Goal: Obtain resource: Download file/media

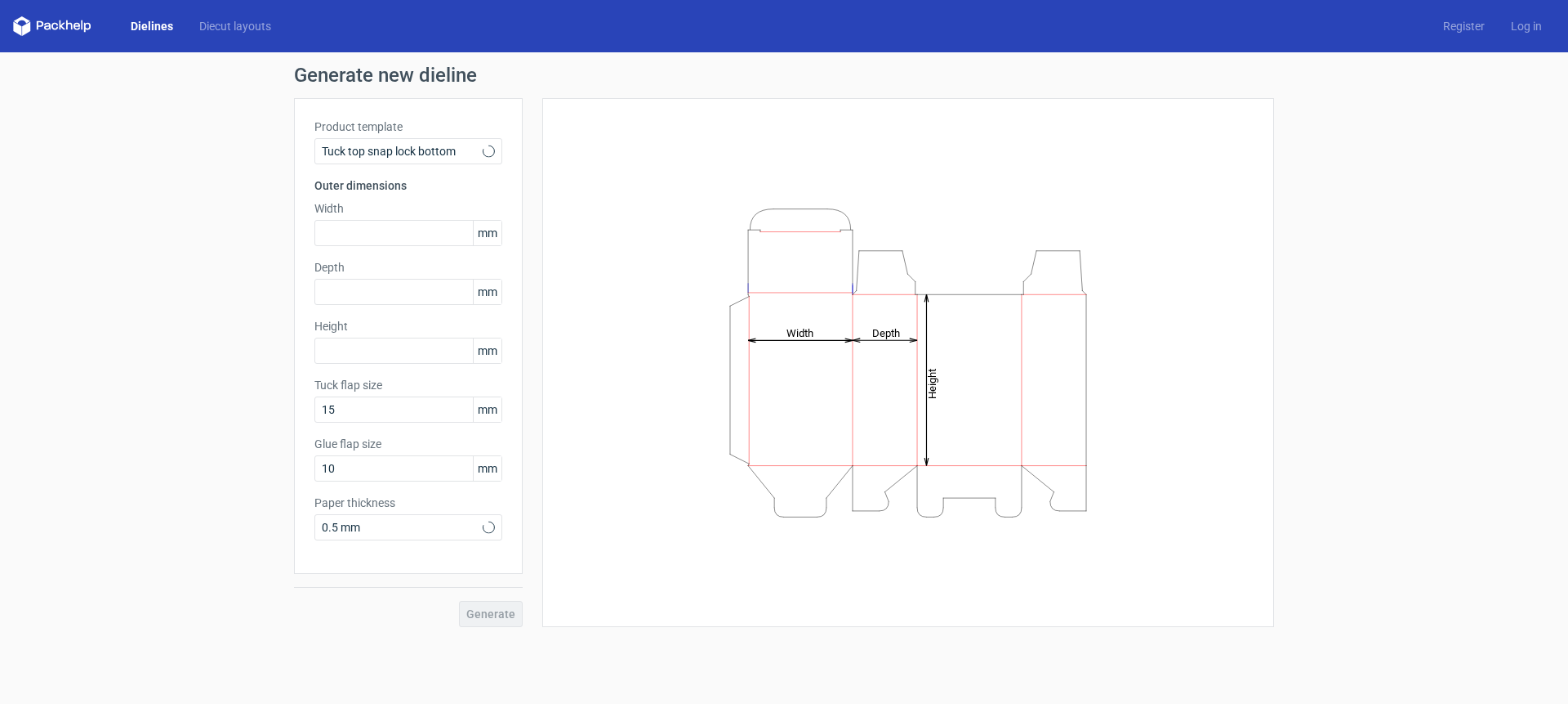
type input "15"
type input "10"
click at [389, 150] on span "Tuck top snap lock bottom" at bounding box center [402, 151] width 161 height 16
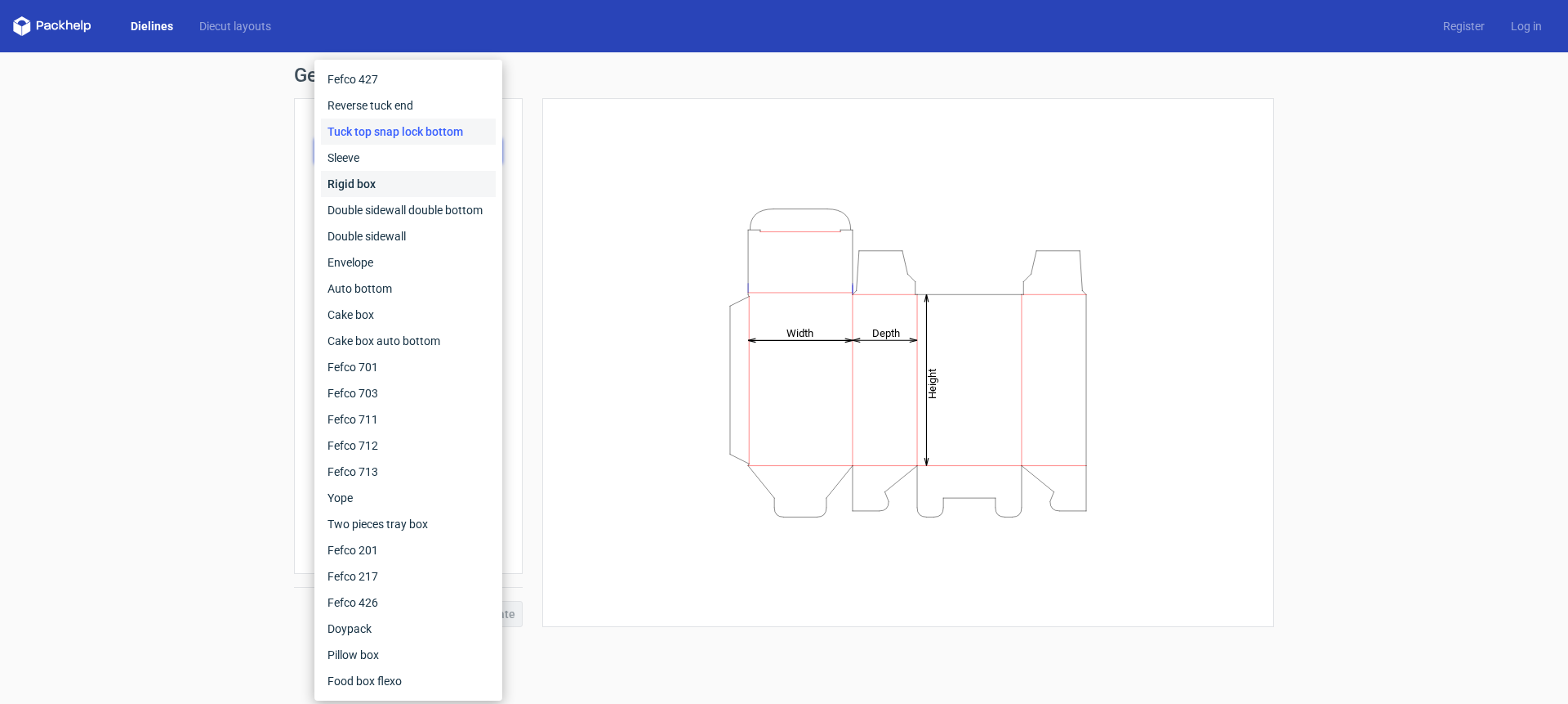
click at [360, 182] on div "Rigid box" at bounding box center [408, 184] width 175 height 27
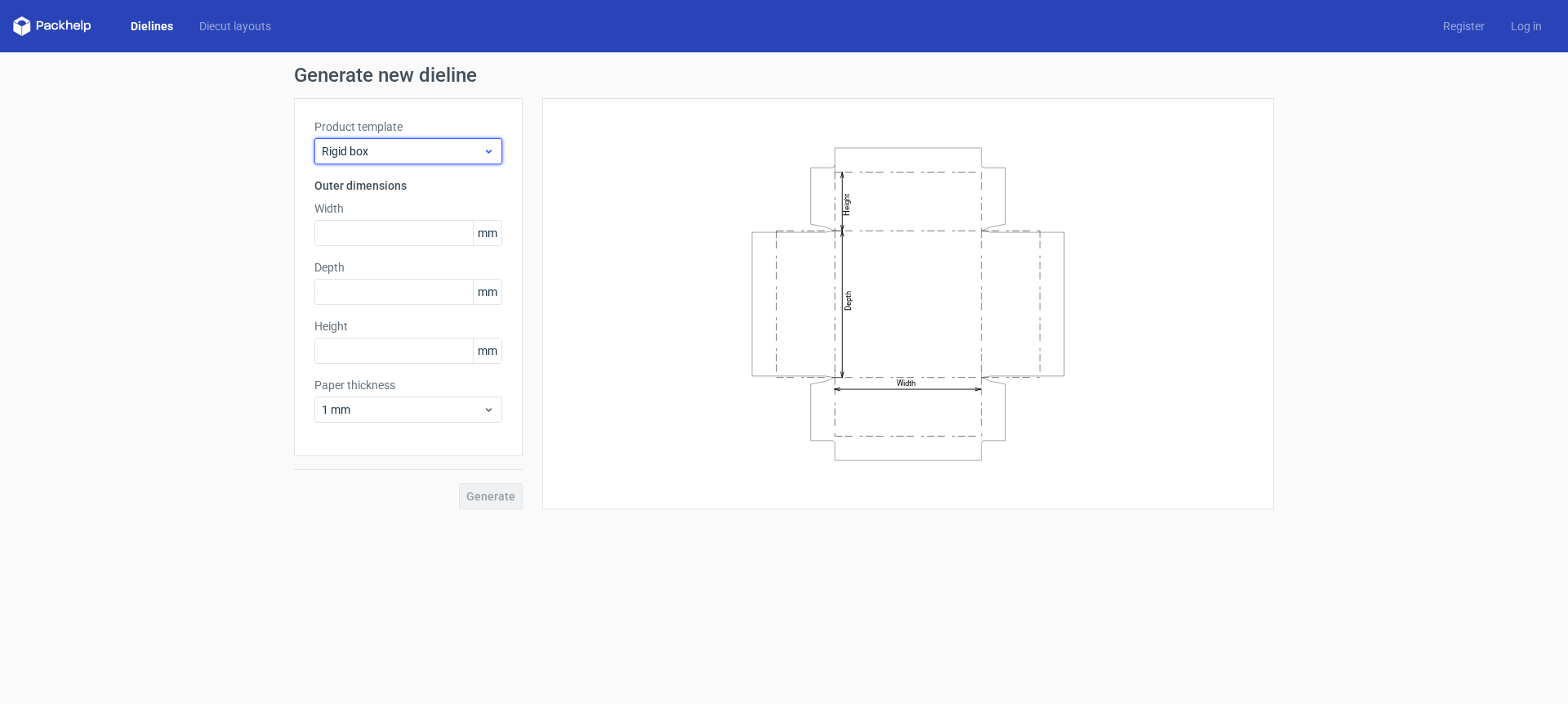
click at [394, 147] on span "Rigid box" at bounding box center [402, 151] width 161 height 16
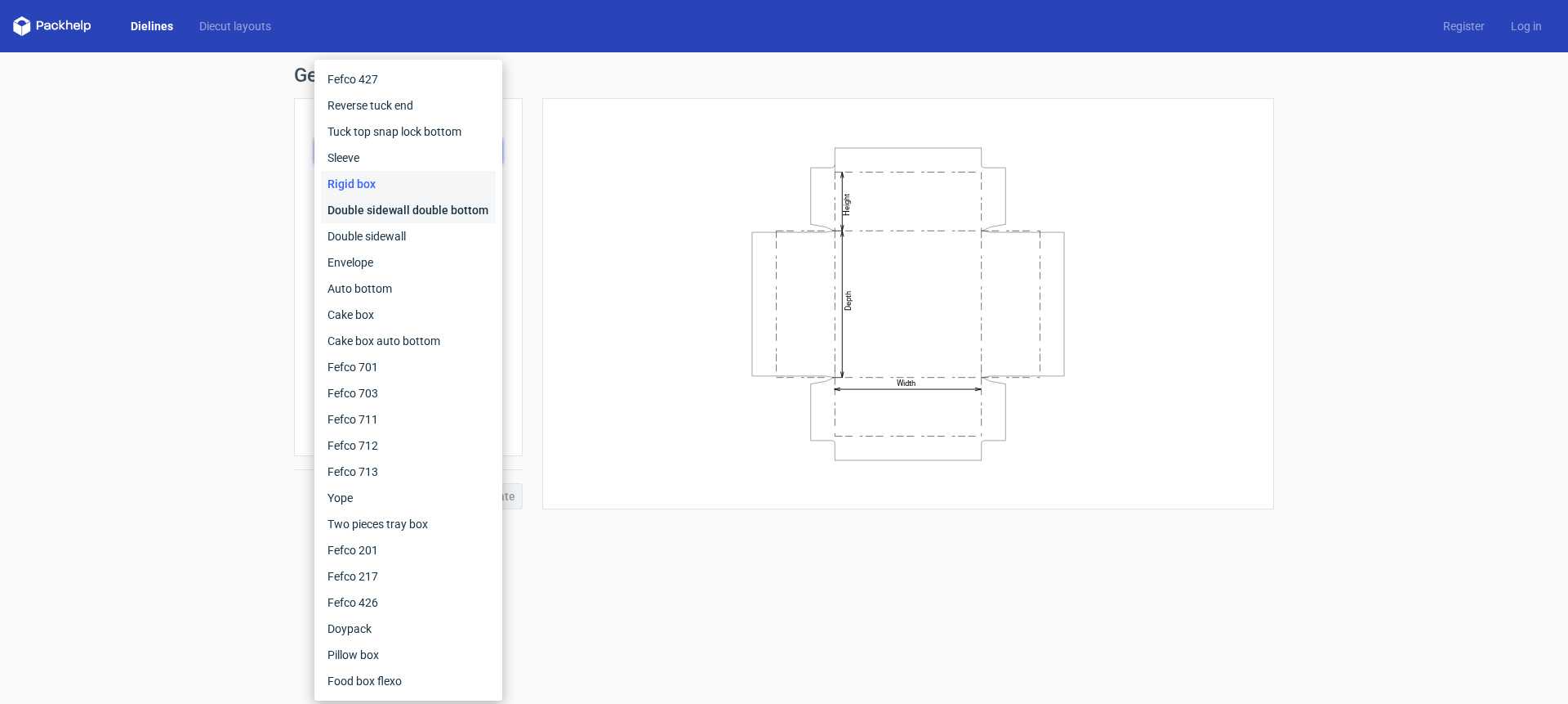
click at [403, 216] on div "Double sidewall double bottom" at bounding box center [408, 209] width 175 height 27
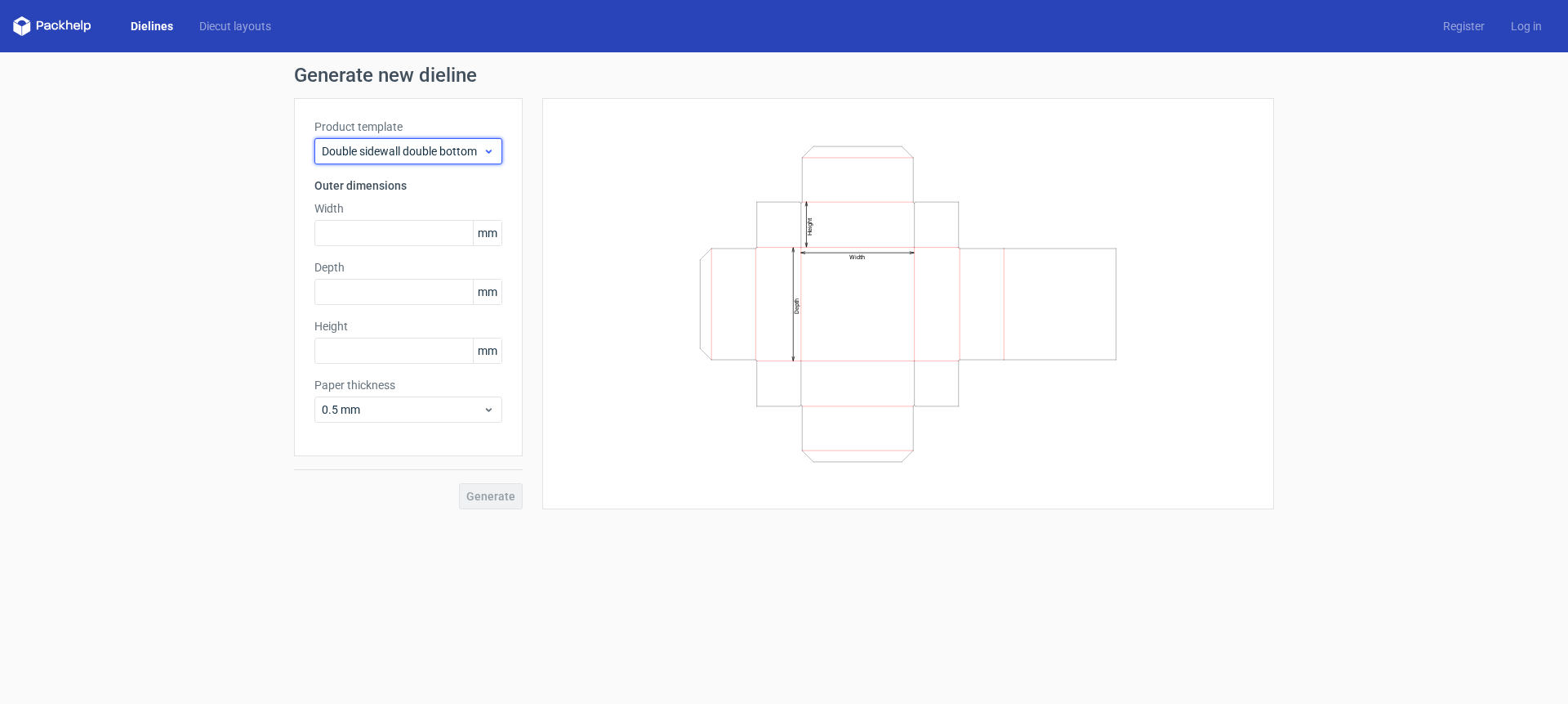
click at [419, 153] on span "Double sidewall double bottom" at bounding box center [402, 151] width 161 height 16
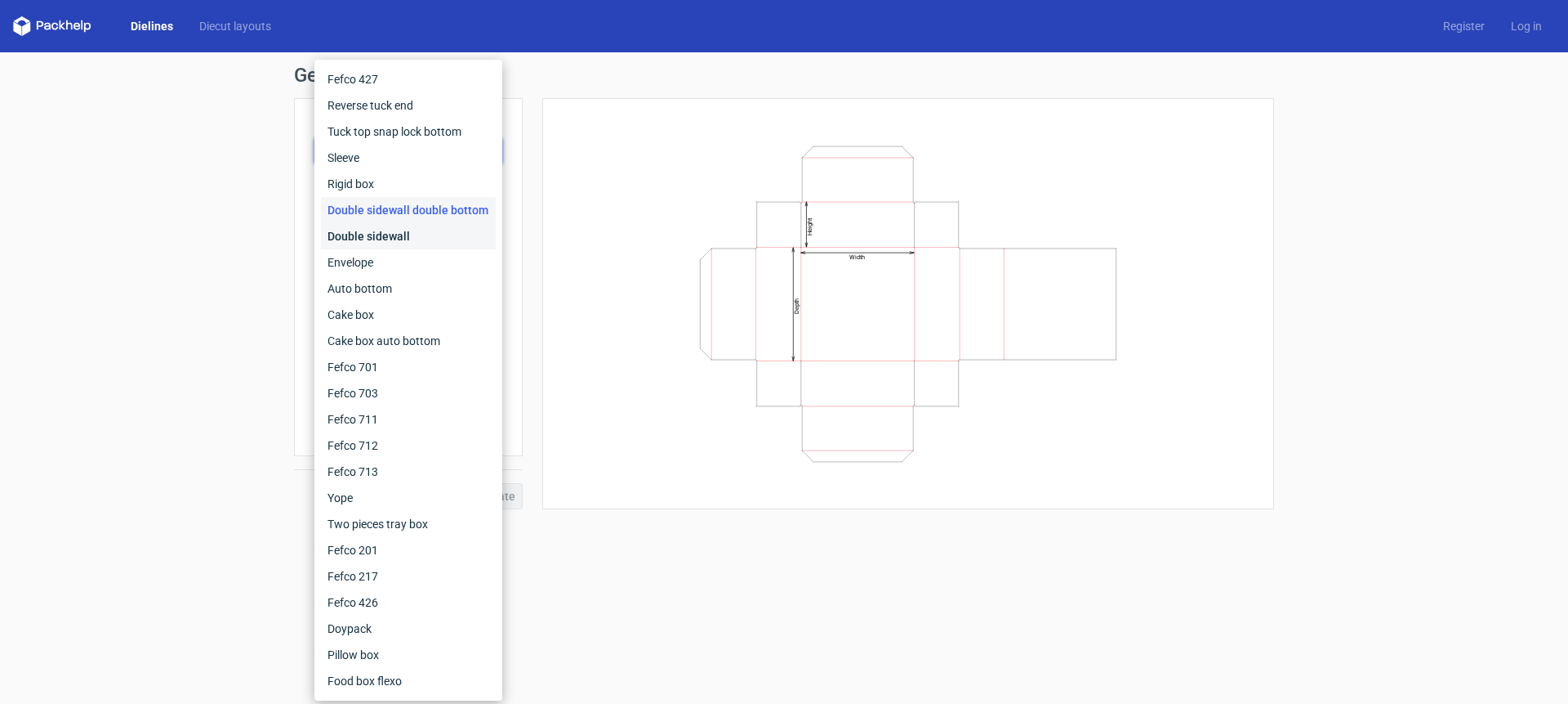
click at [378, 232] on div "Double sidewall" at bounding box center [408, 236] width 175 height 27
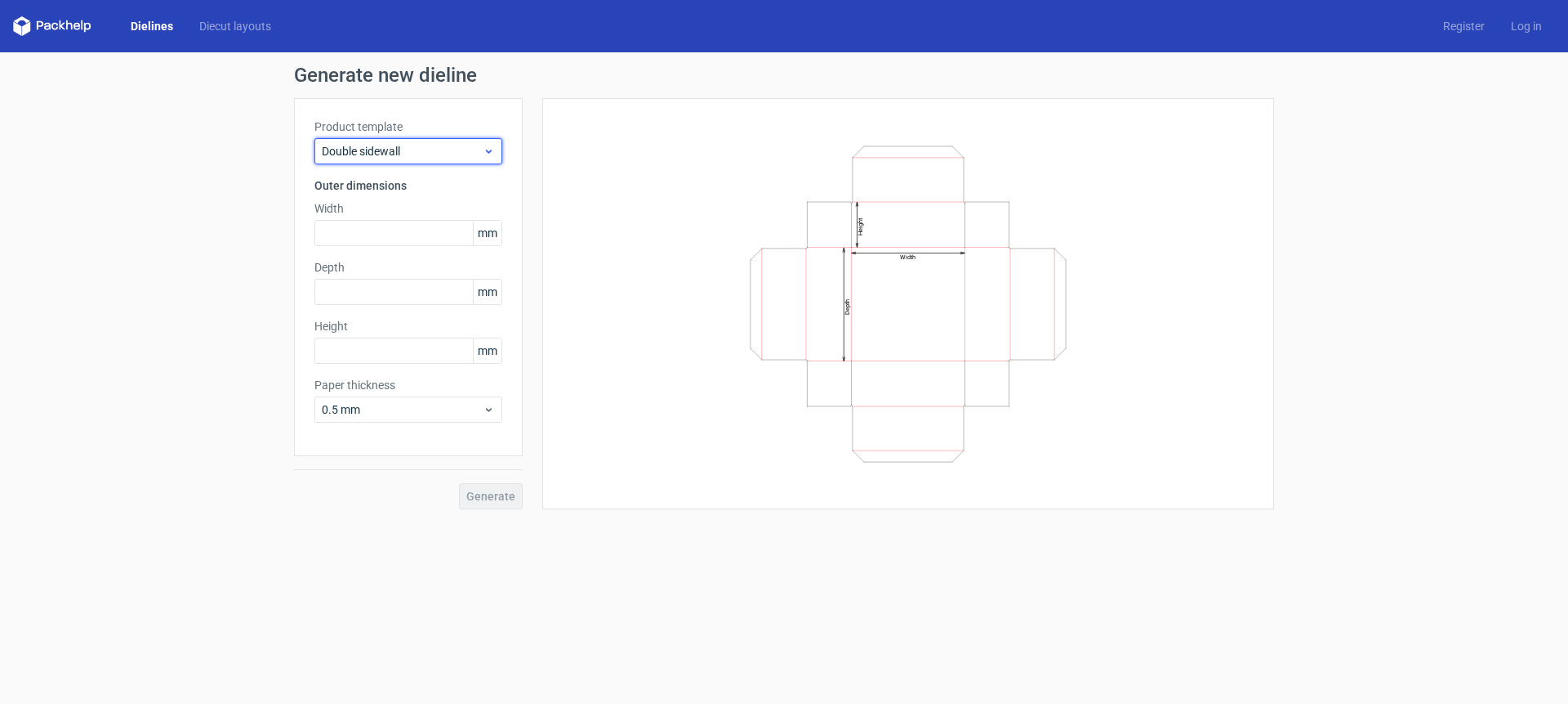
click at [417, 146] on span "Double sidewall" at bounding box center [402, 151] width 161 height 16
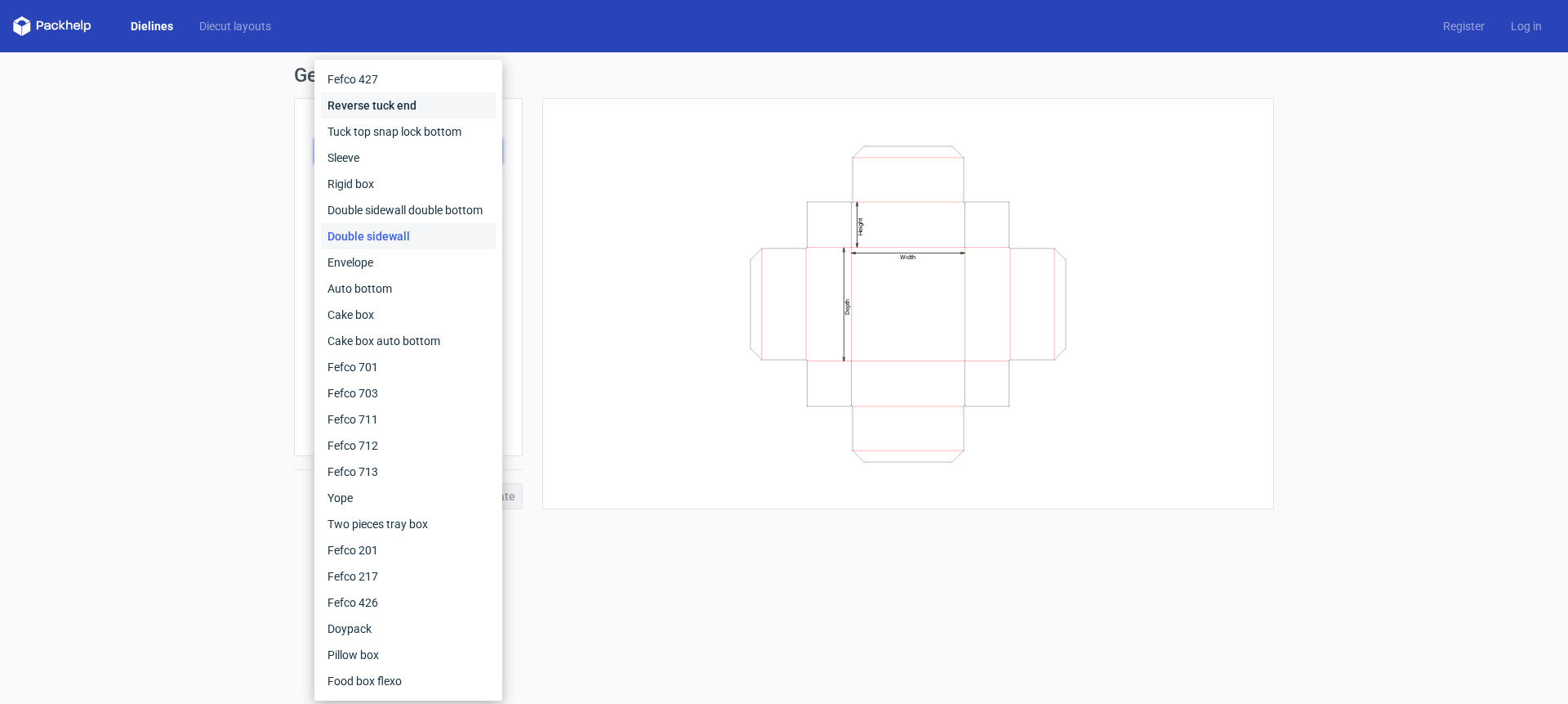
click at [400, 100] on div "Reverse tuck end" at bounding box center [408, 105] width 175 height 27
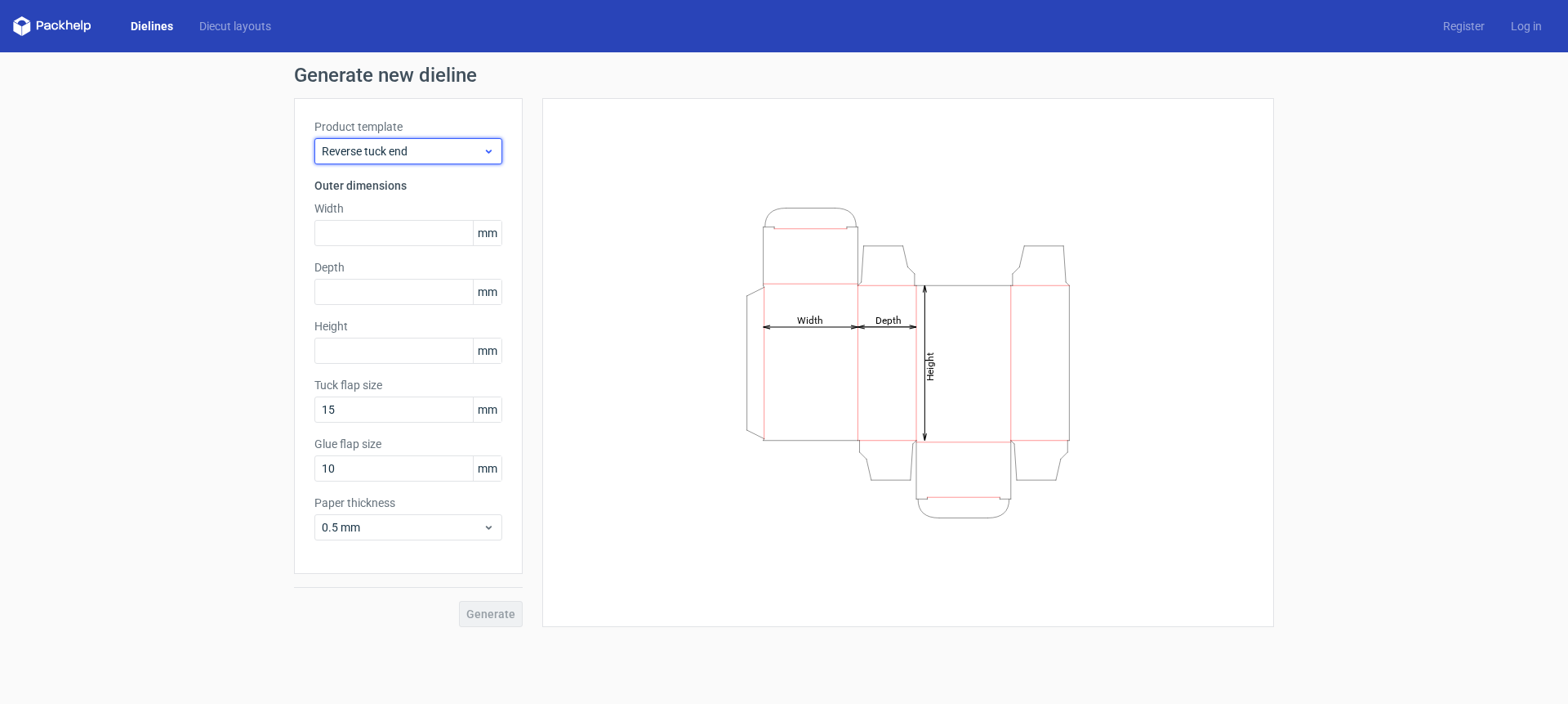
click at [390, 154] on span "Reverse tuck end" at bounding box center [402, 151] width 161 height 16
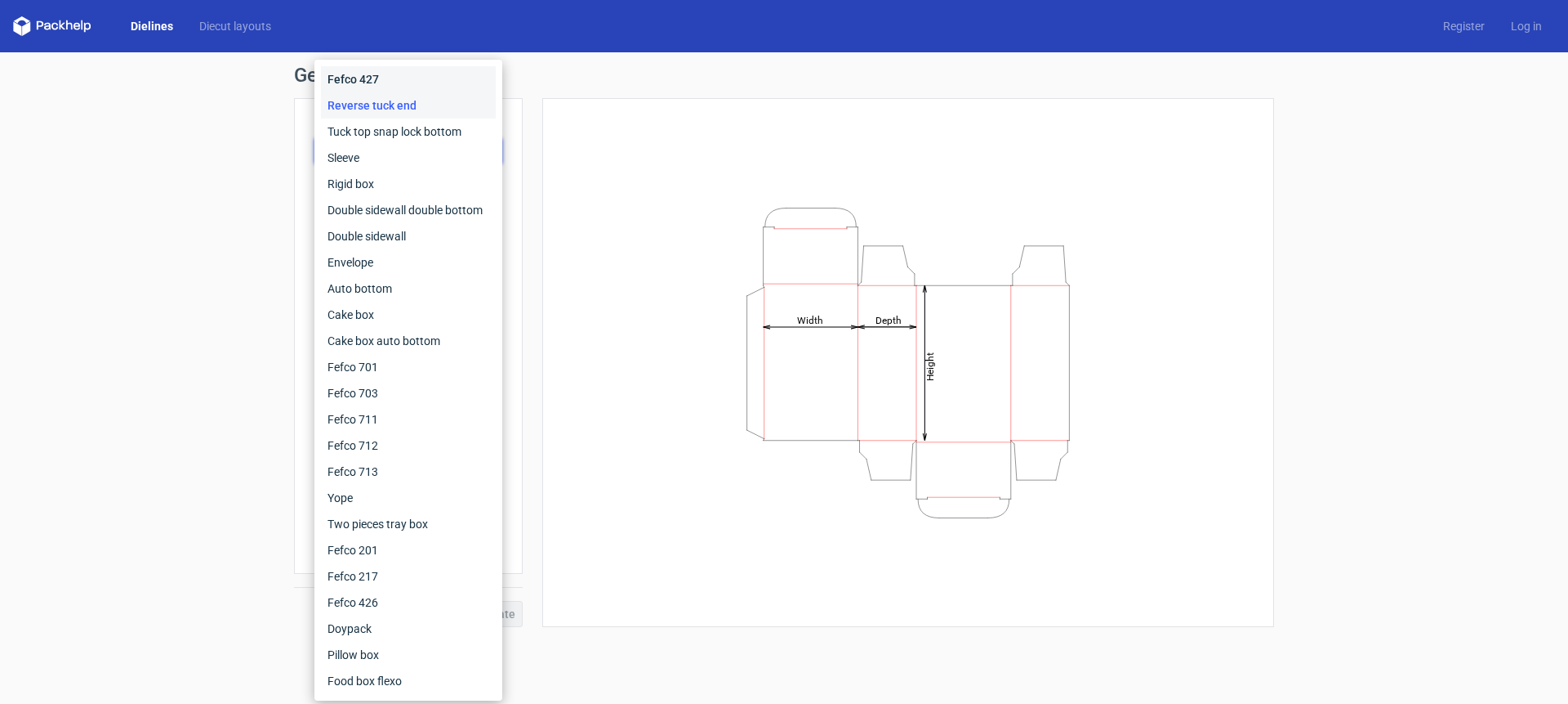
click at [384, 82] on div "Fefco 427" at bounding box center [408, 79] width 175 height 27
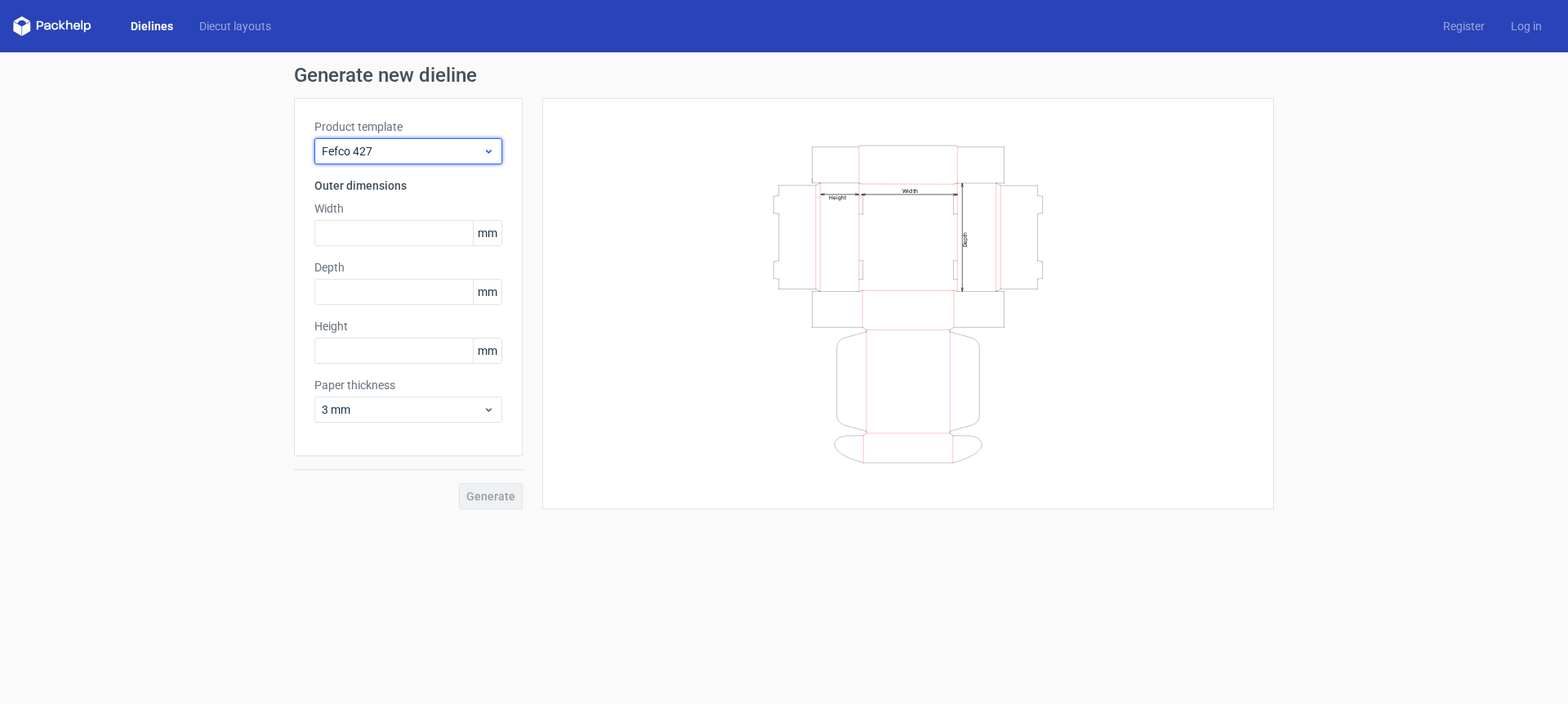
click at [388, 161] on div "Fefco 427" at bounding box center [408, 151] width 188 height 27
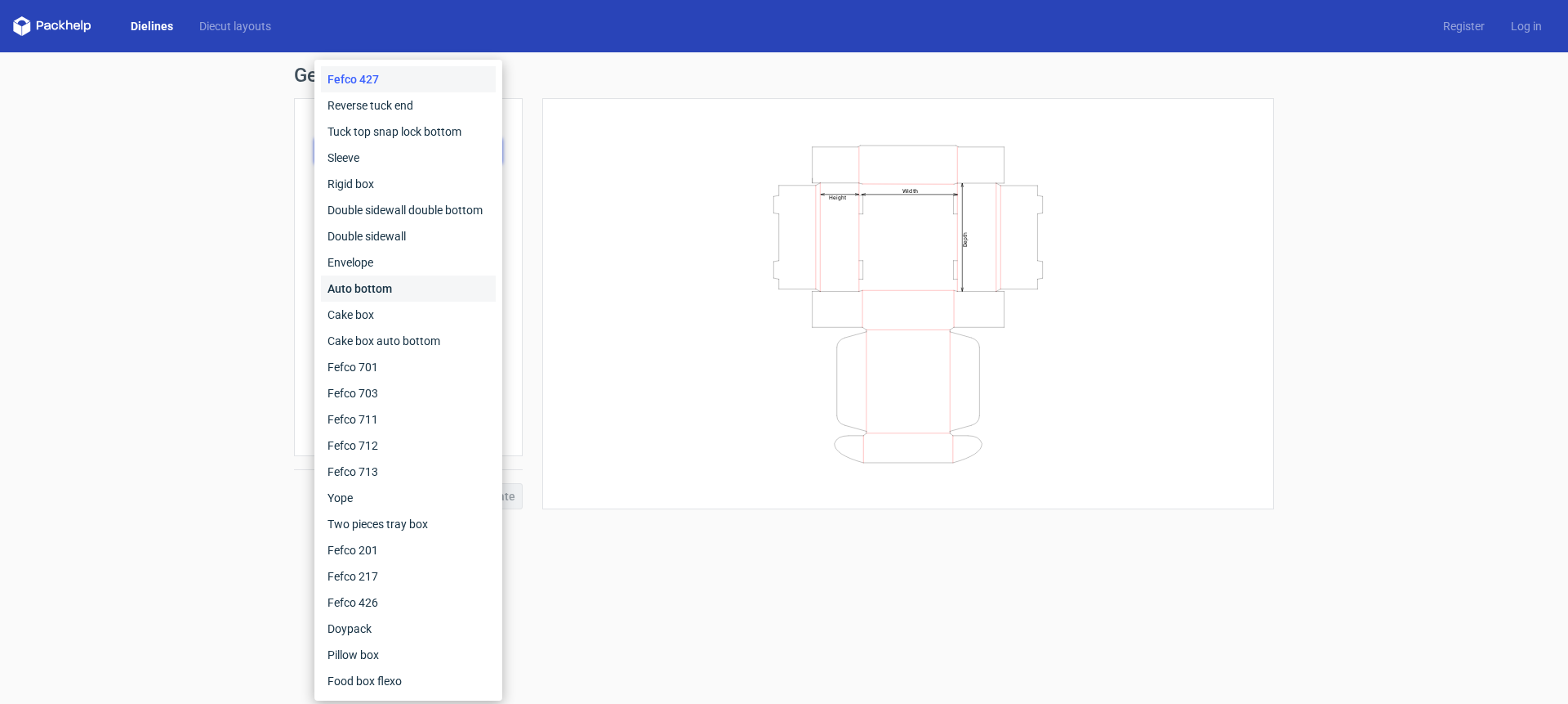
click at [386, 284] on div "Auto bottom" at bounding box center [408, 288] width 175 height 27
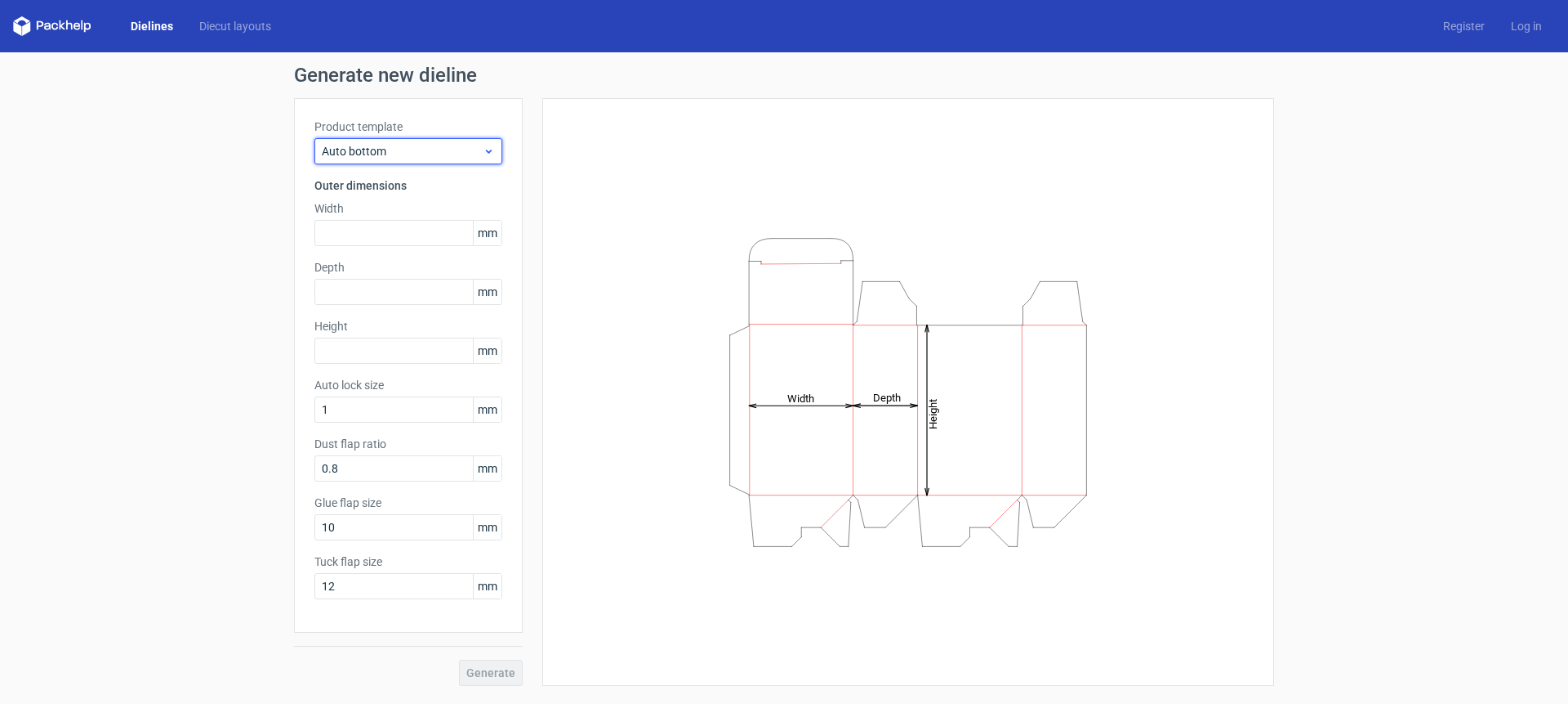
click at [387, 148] on span "Auto bottom" at bounding box center [402, 151] width 161 height 16
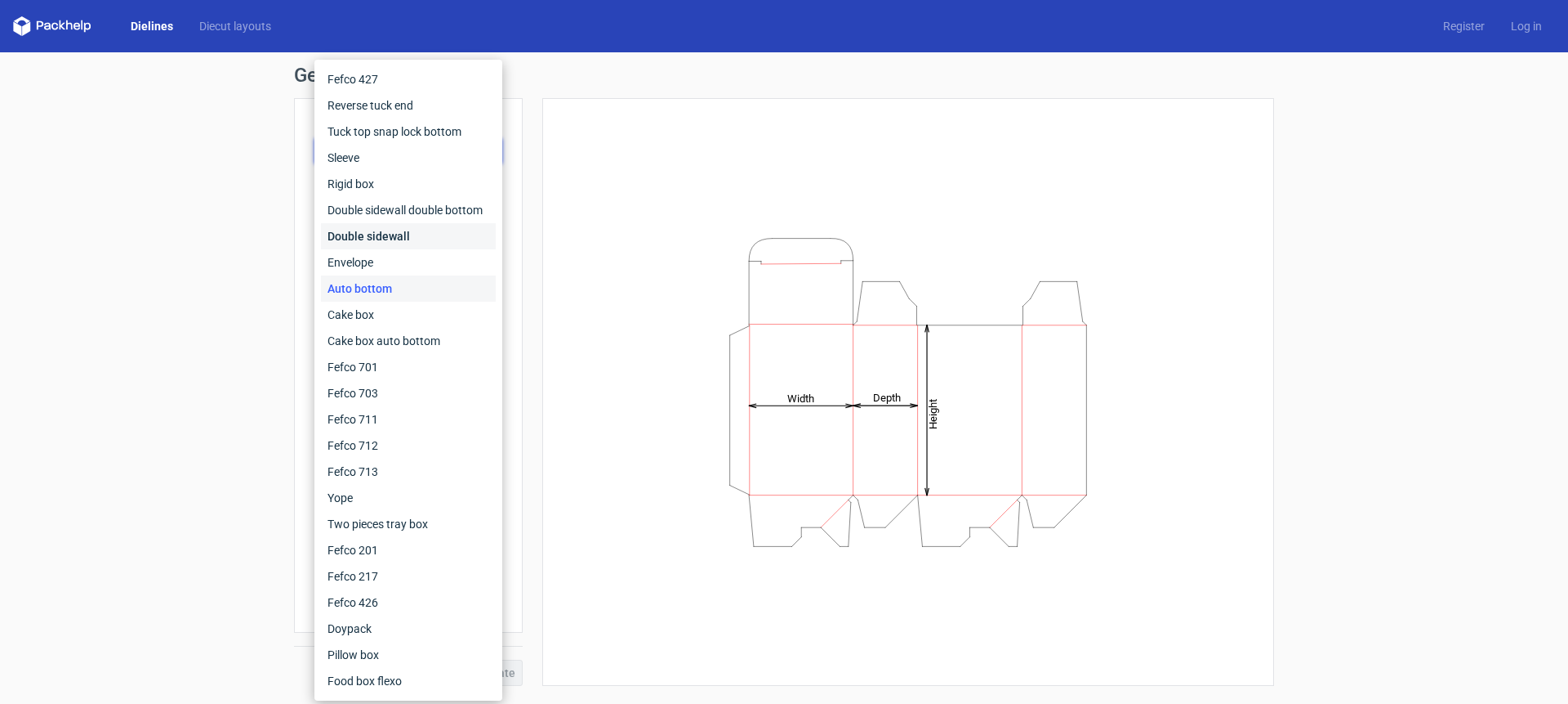
click at [371, 240] on div "Double sidewall" at bounding box center [408, 236] width 175 height 27
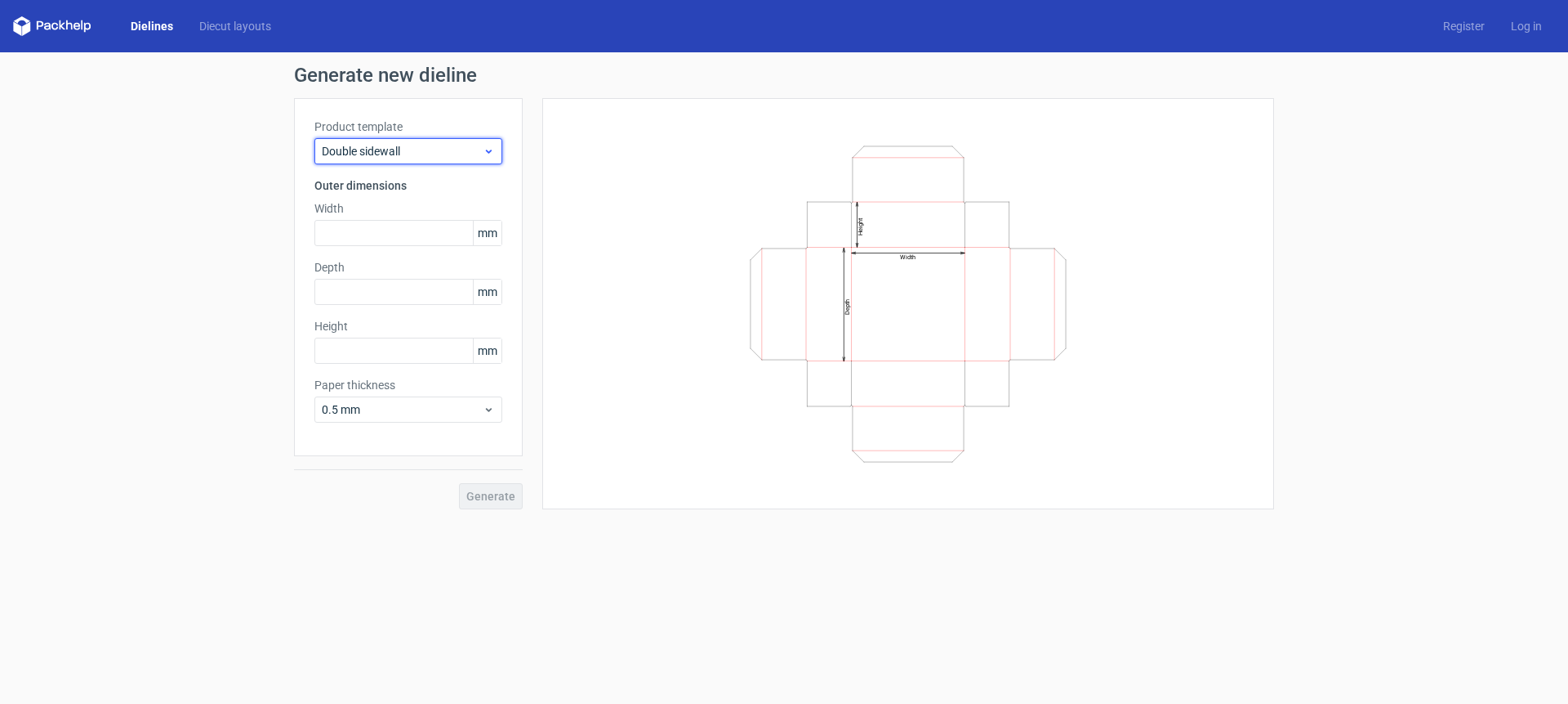
click at [408, 145] on span "Double sidewall" at bounding box center [402, 151] width 161 height 16
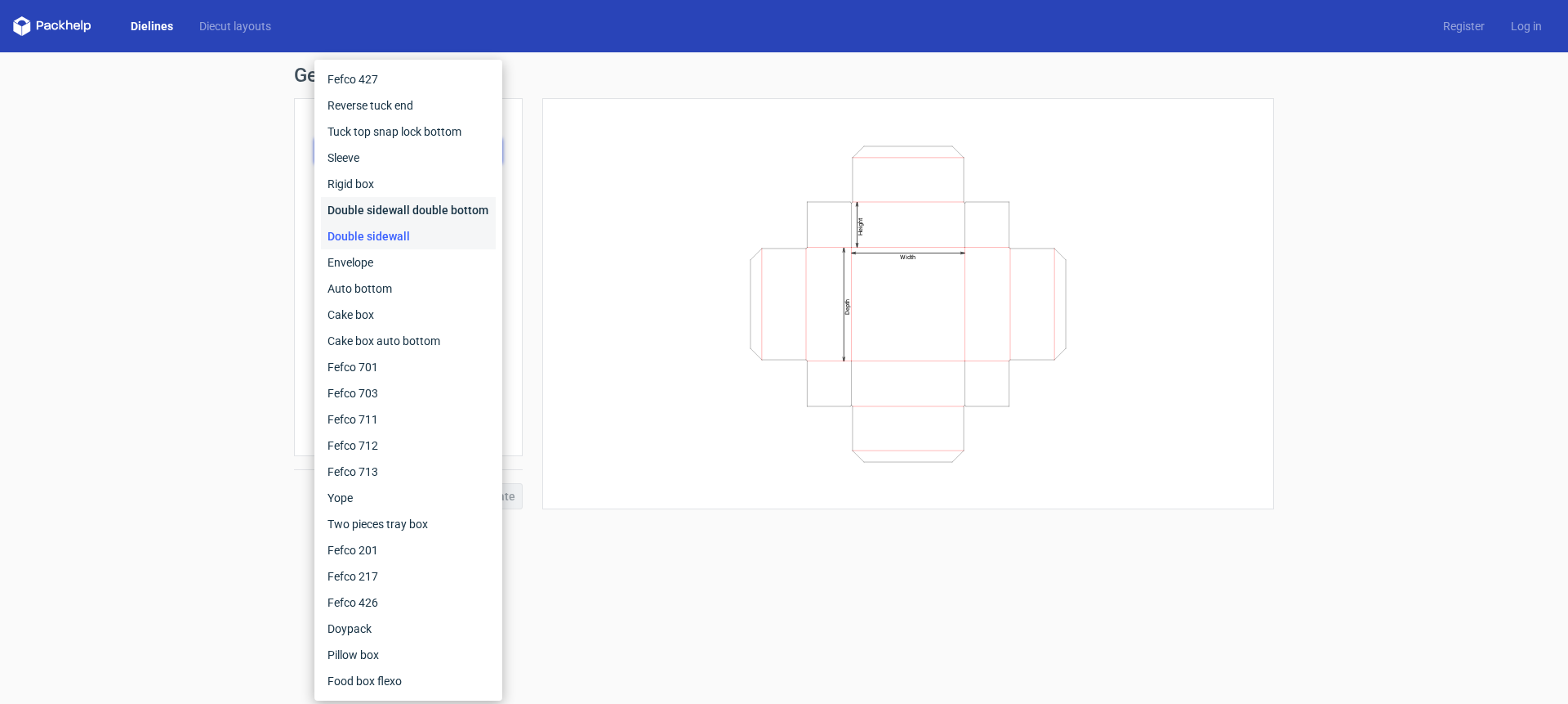
click at [460, 205] on div "Double sidewall double bottom" at bounding box center [408, 209] width 175 height 27
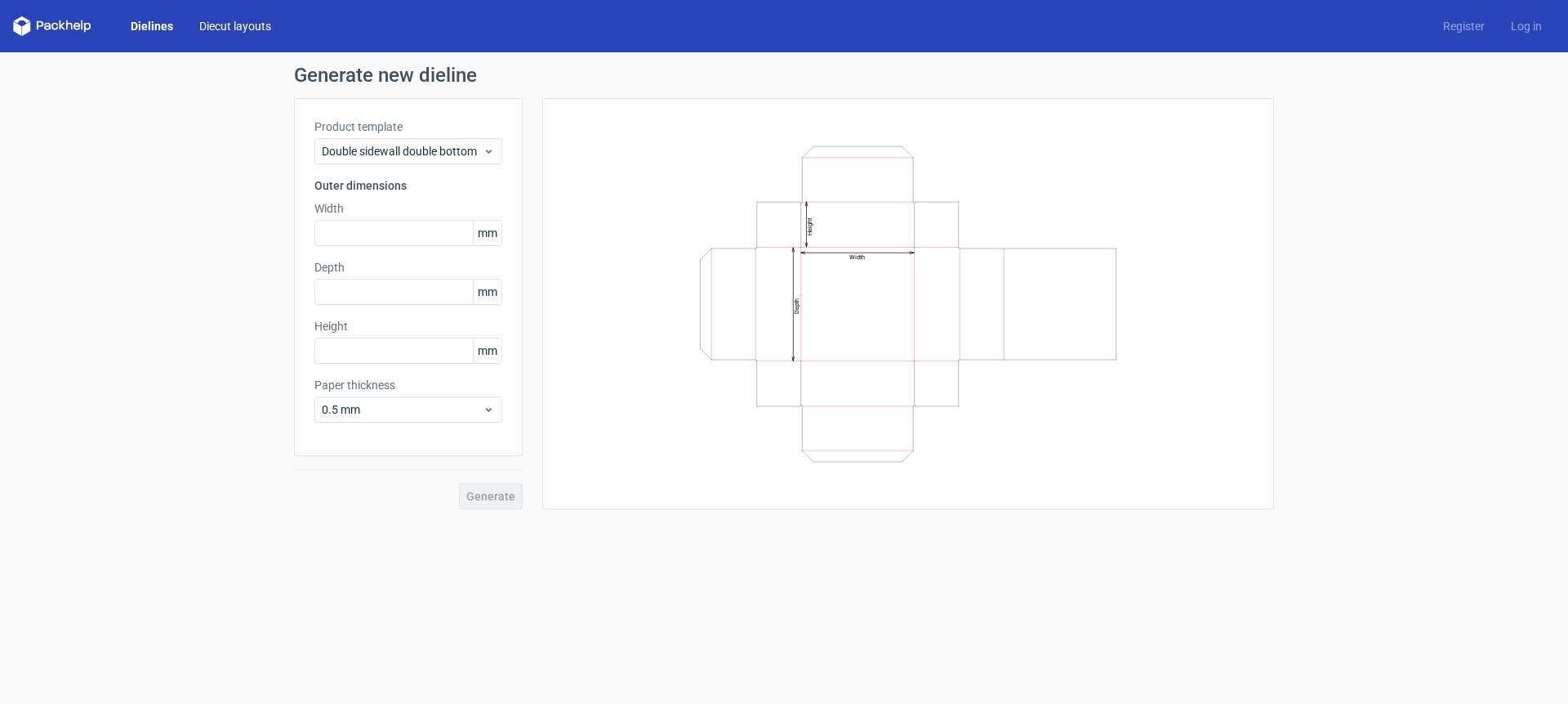
click at [238, 22] on link "Diecut layouts" at bounding box center [235, 27] width 98 height 16
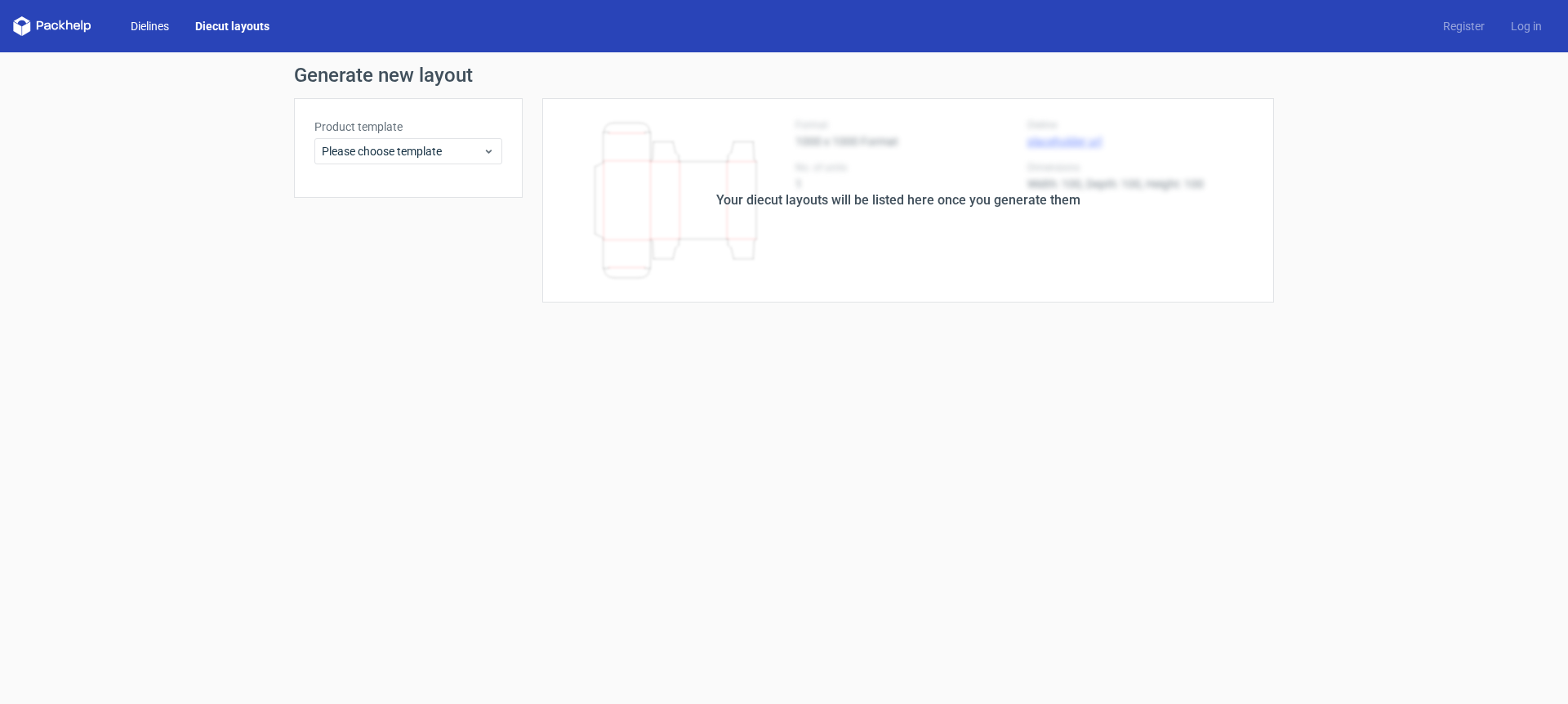
click at [154, 21] on link "Dielines" at bounding box center [150, 27] width 65 height 16
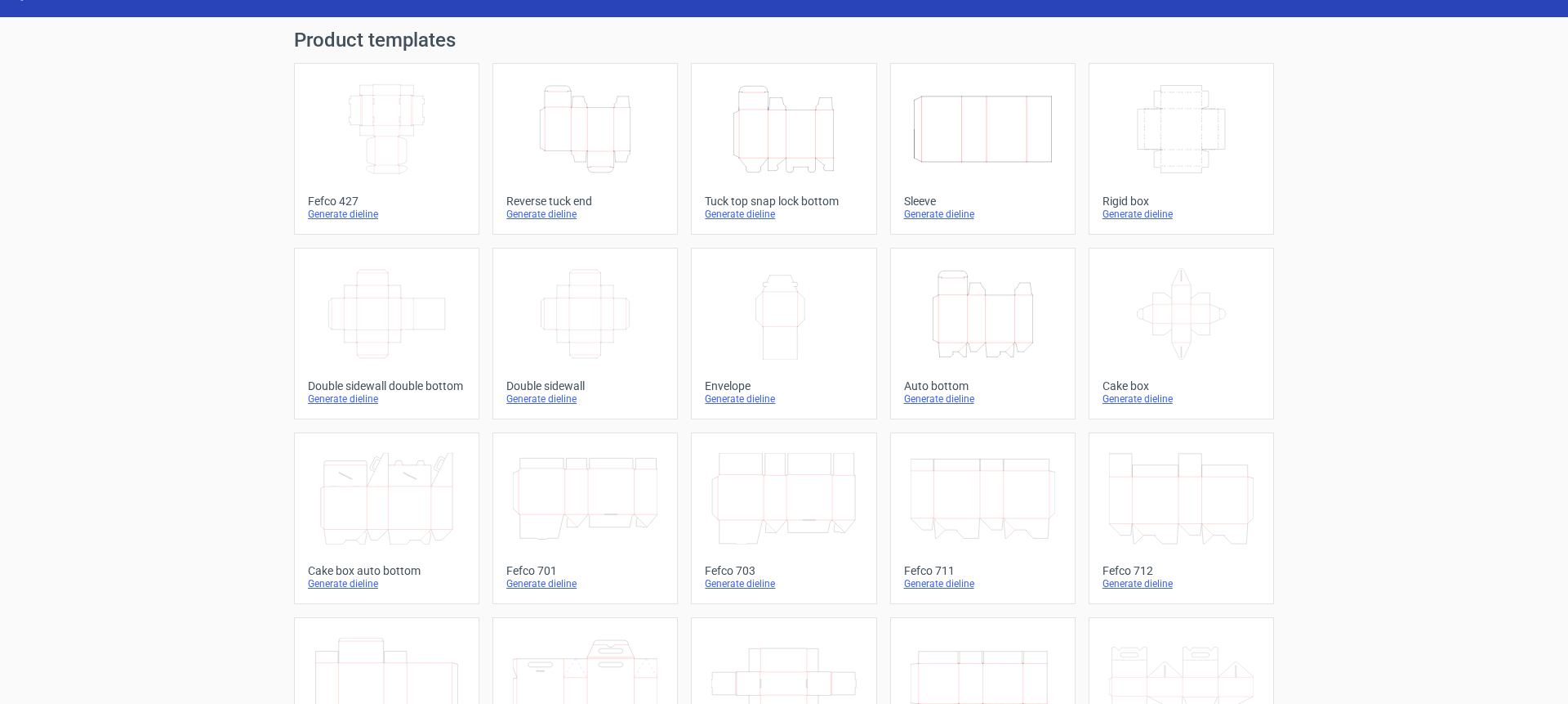
scroll to position [19, 0]
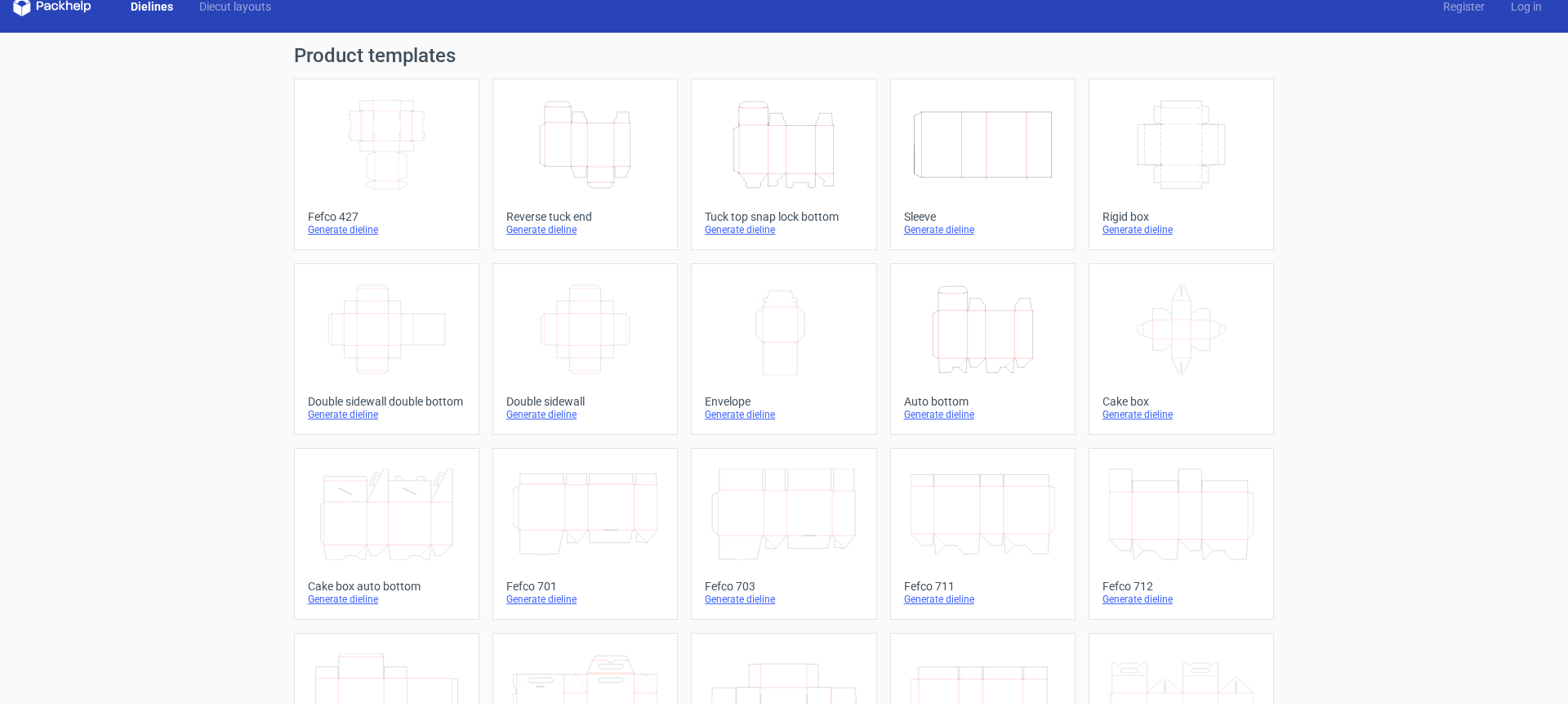
click at [595, 357] on icon "Width Depth Height" at bounding box center [585, 329] width 144 height 91
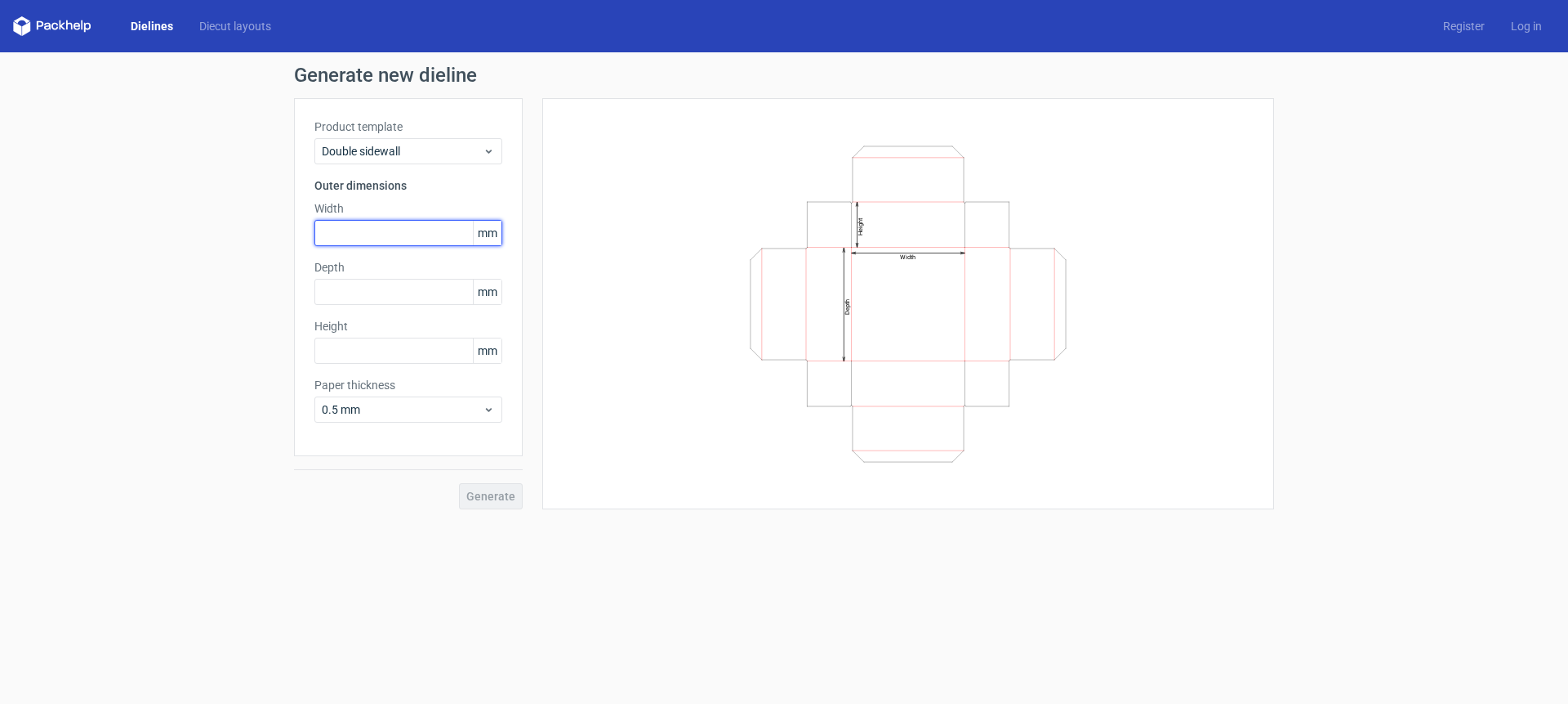
click at [353, 233] on input "text" at bounding box center [408, 232] width 188 height 27
type input "200"
type input "50"
click at [503, 496] on span "Generate" at bounding box center [491, 496] width 49 height 12
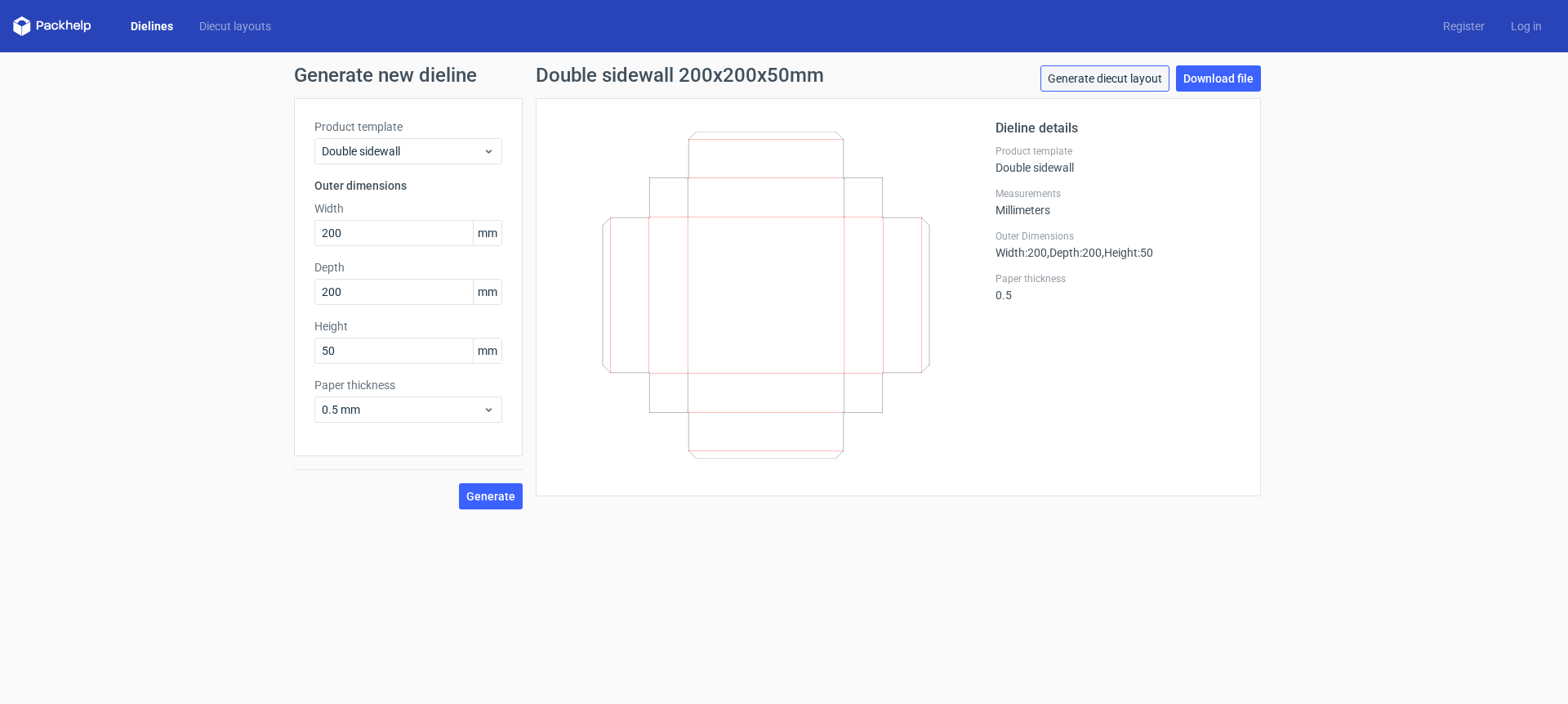
click at [1125, 82] on link "Generate diecut layout" at bounding box center [1105, 79] width 129 height 27
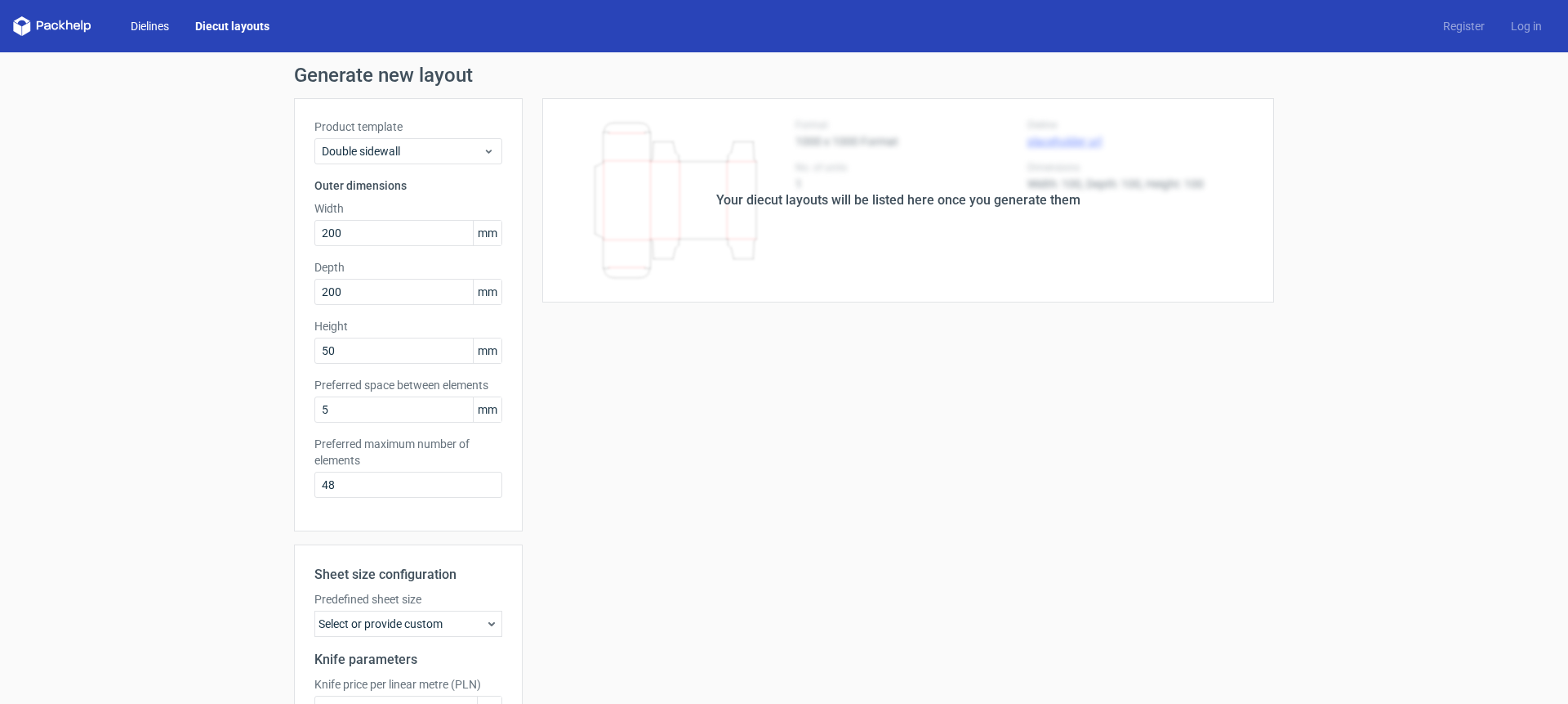
click at [167, 23] on link "Dielines" at bounding box center [150, 27] width 65 height 16
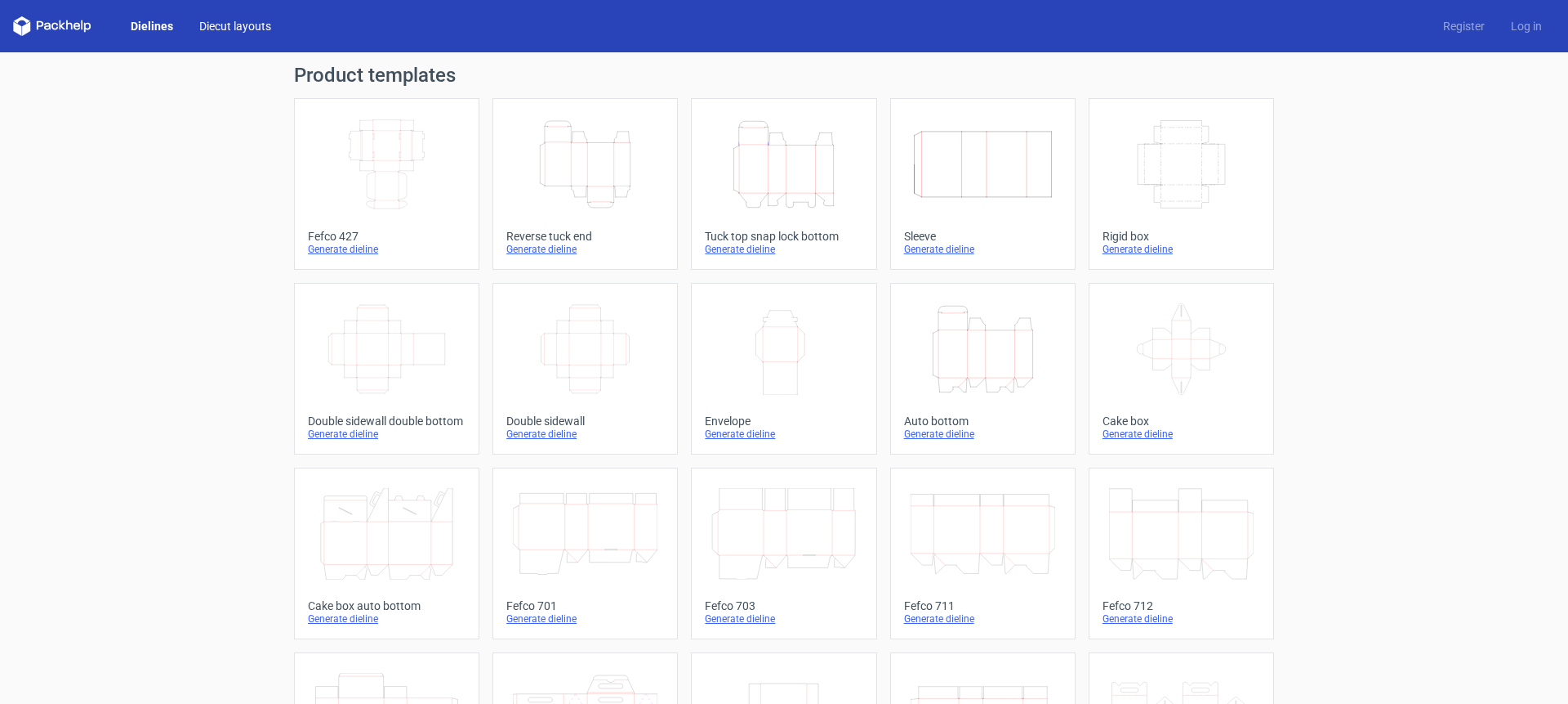
click at [227, 24] on link "Diecut layouts" at bounding box center [235, 27] width 98 height 16
click at [620, 366] on icon "Width Depth Height" at bounding box center [585, 349] width 144 height 91
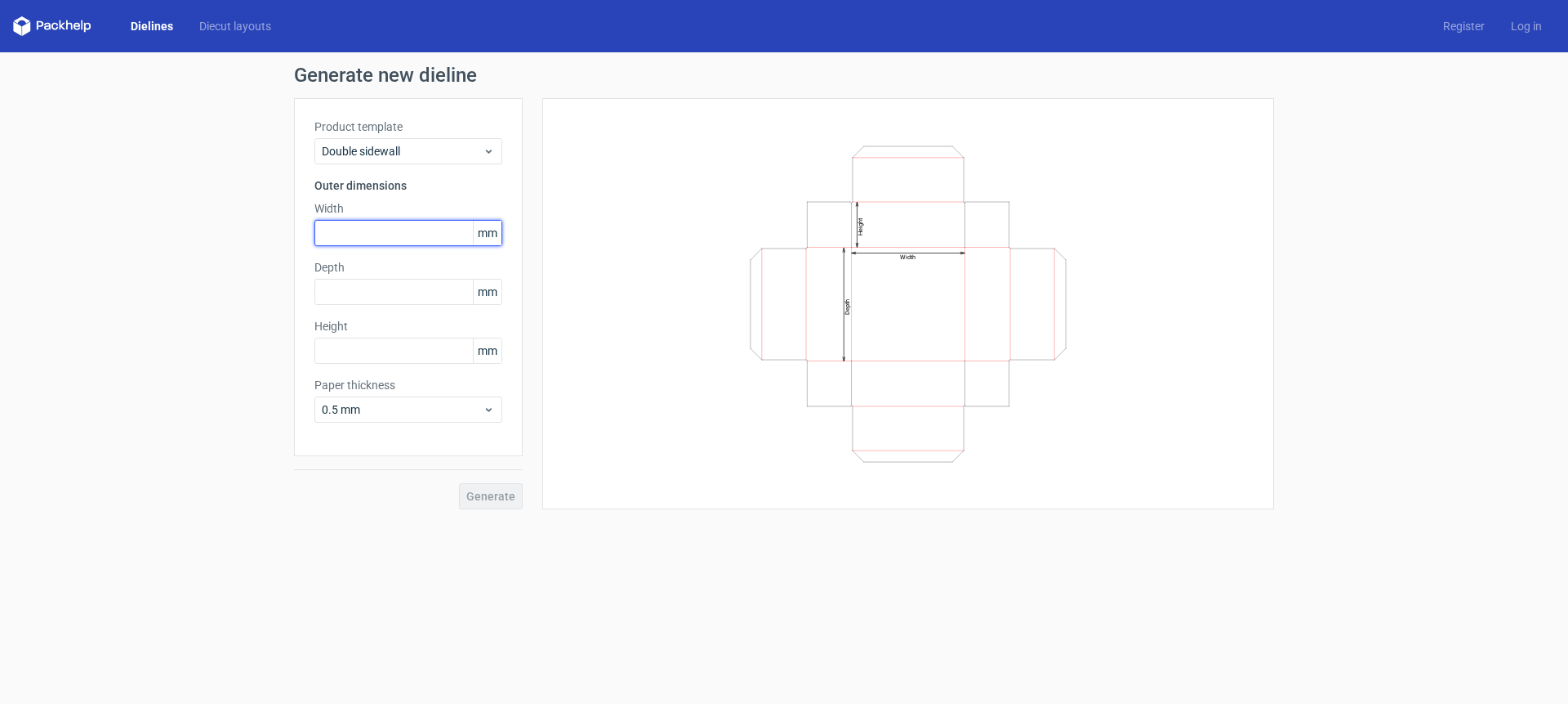
click at [350, 233] on input "text" at bounding box center [408, 232] width 188 height 27
type input "200"
type input "60"
click at [459, 483] on button "Generate" at bounding box center [491, 496] width 64 height 27
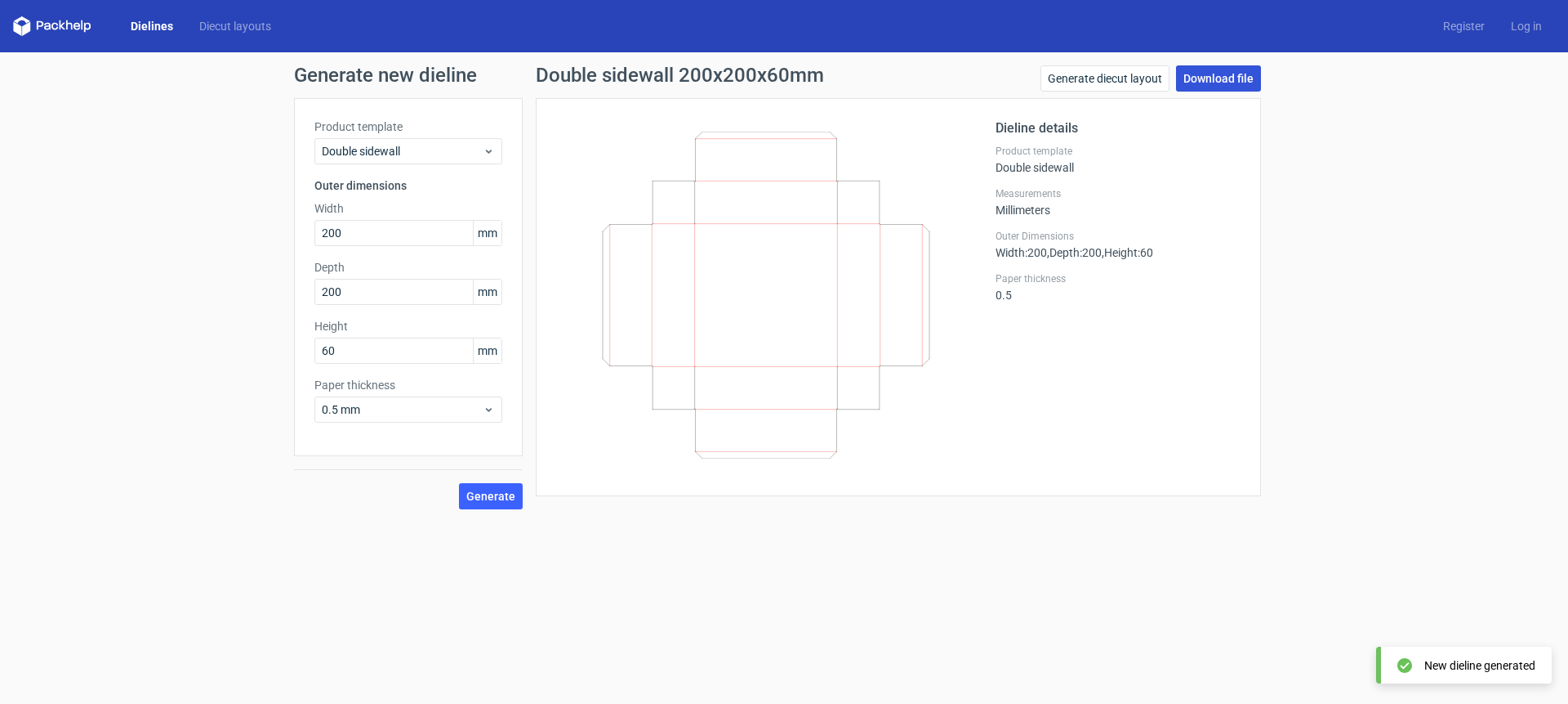
click at [1225, 80] on link "Download file" at bounding box center [1218, 79] width 85 height 27
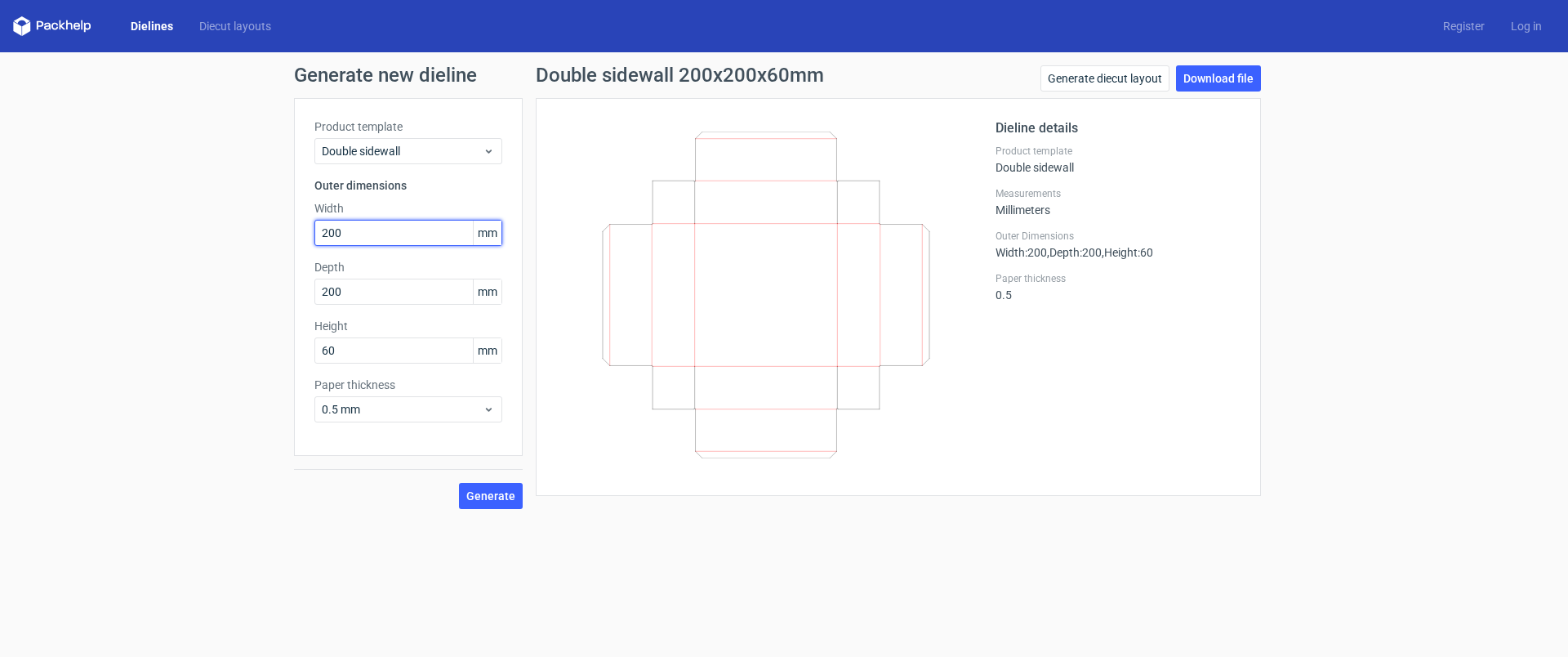
drag, startPoint x: 328, startPoint y: 231, endPoint x: 345, endPoint y: 232, distance: 17.0
click at [345, 232] on input "200" at bounding box center [408, 232] width 188 height 26
type input "205"
drag, startPoint x: 329, startPoint y: 349, endPoint x: 339, endPoint y: 347, distance: 10.2
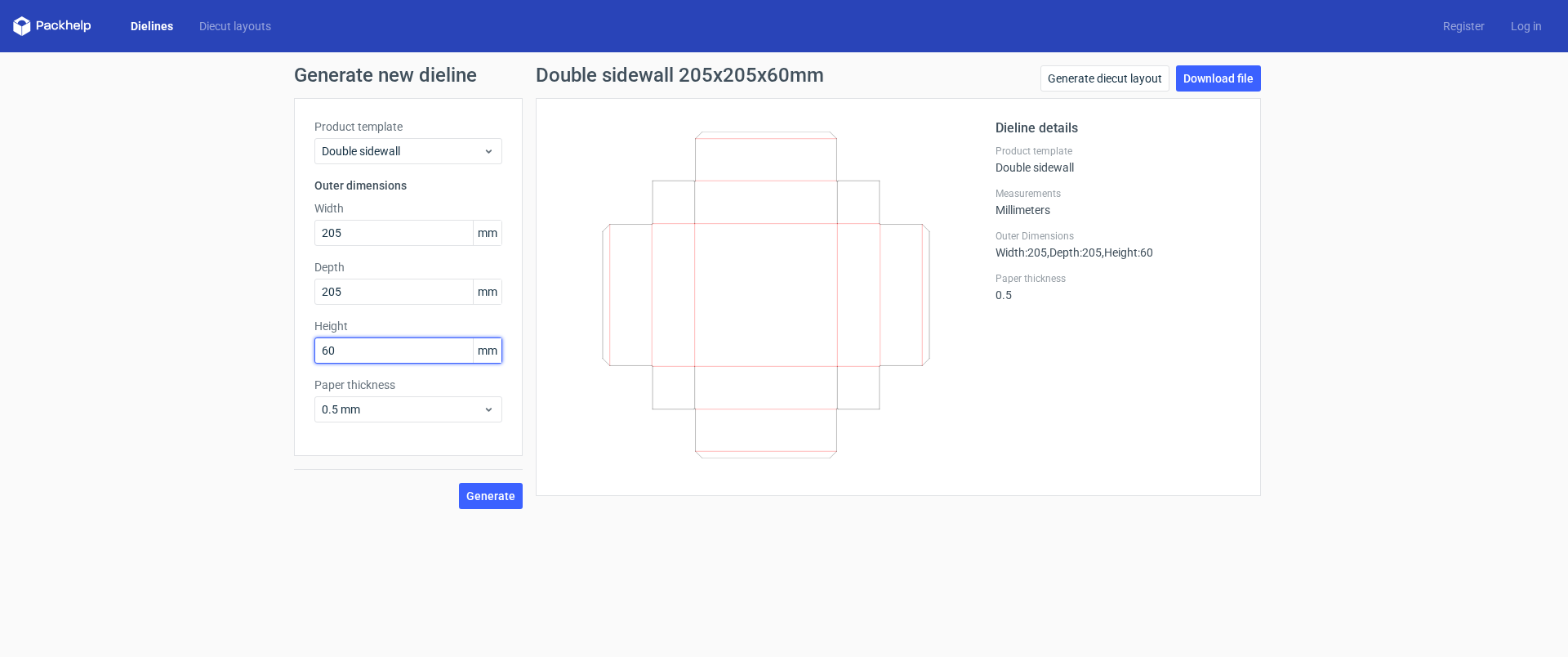
click at [339, 347] on input "60" at bounding box center [408, 350] width 188 height 26
type input "68"
click at [489, 494] on span "Generate" at bounding box center [491, 495] width 49 height 12
click at [1219, 76] on link "Download file" at bounding box center [1218, 79] width 85 height 26
drag, startPoint x: 337, startPoint y: 229, endPoint x: 351, endPoint y: 228, distance: 14.0
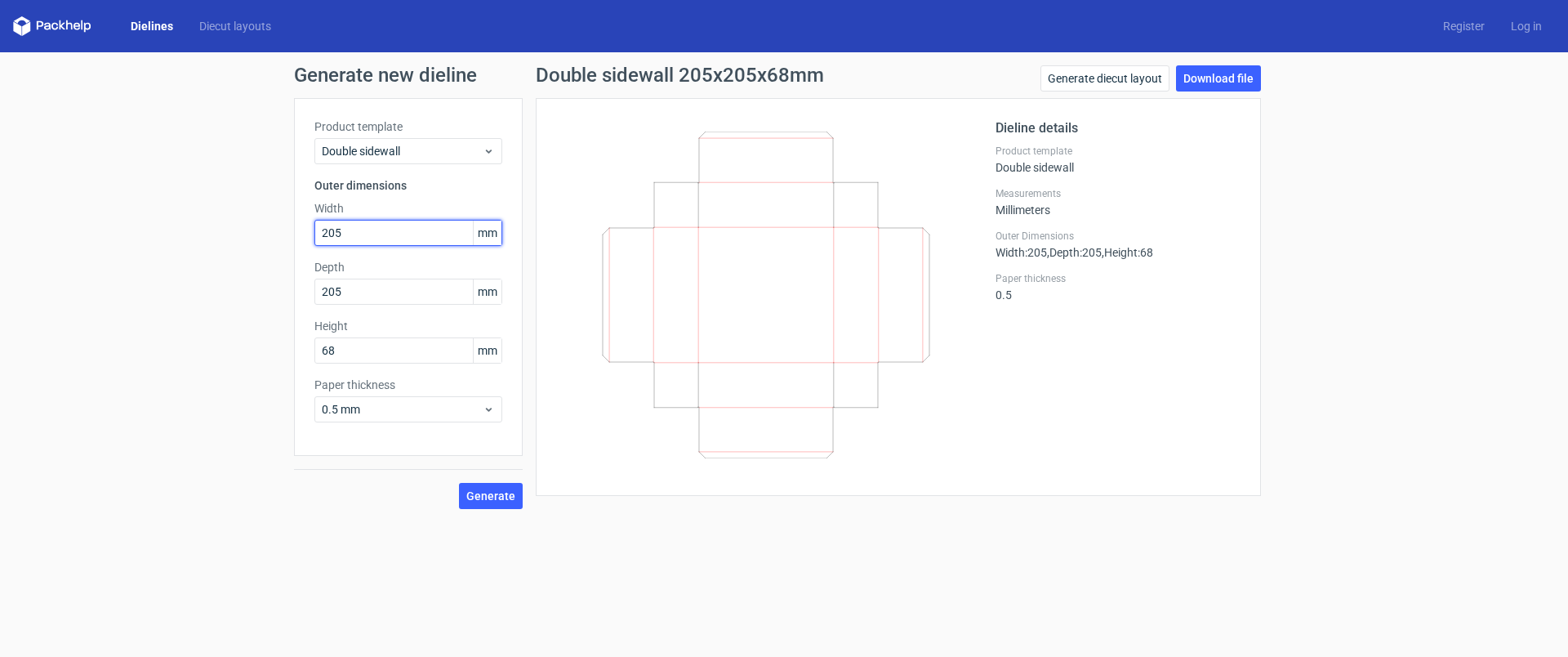
click at [351, 228] on input "205" at bounding box center [408, 232] width 188 height 26
type input "200"
drag, startPoint x: 335, startPoint y: 289, endPoint x: 347, endPoint y: 288, distance: 12.0
click at [347, 288] on input "205" at bounding box center [408, 291] width 188 height 26
type input "200"
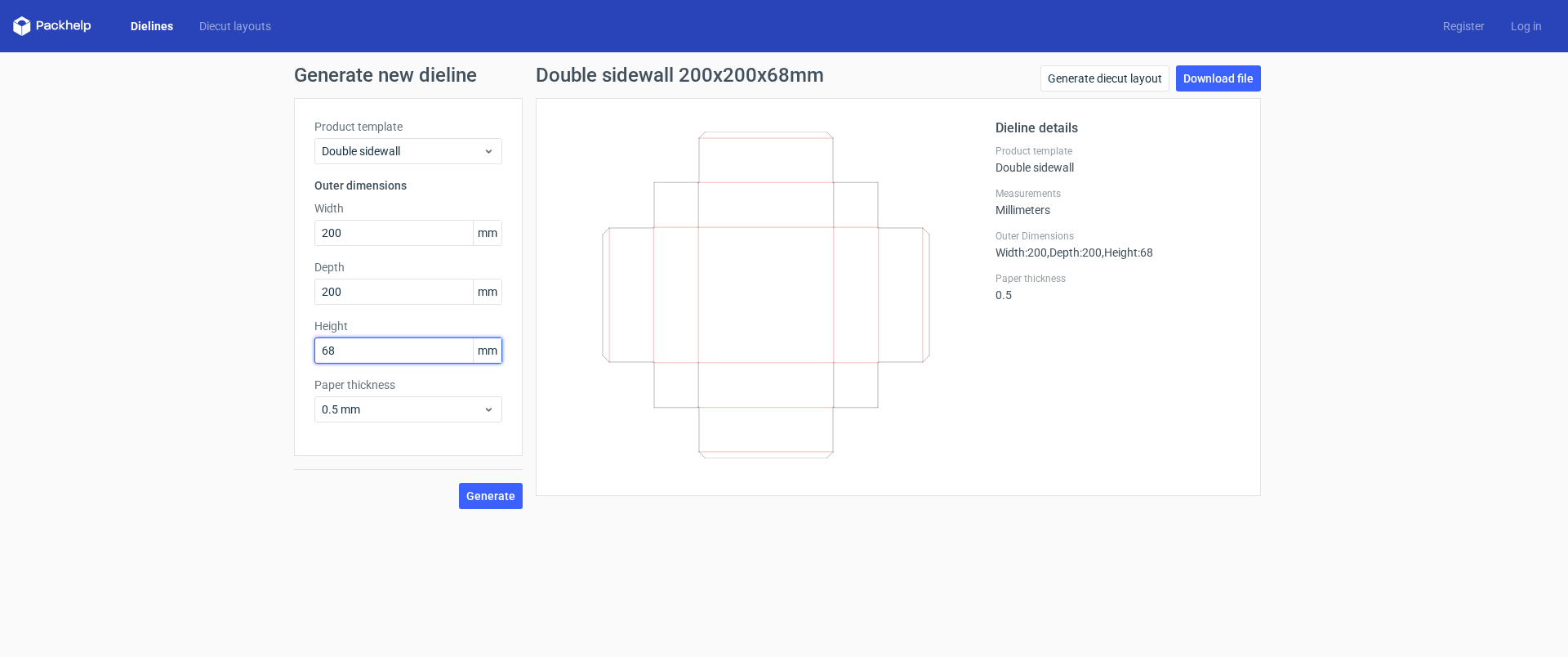
click at [327, 350] on input "68" at bounding box center [408, 350] width 188 height 26
type input "50"
click at [503, 498] on span "Generate" at bounding box center [491, 495] width 49 height 12
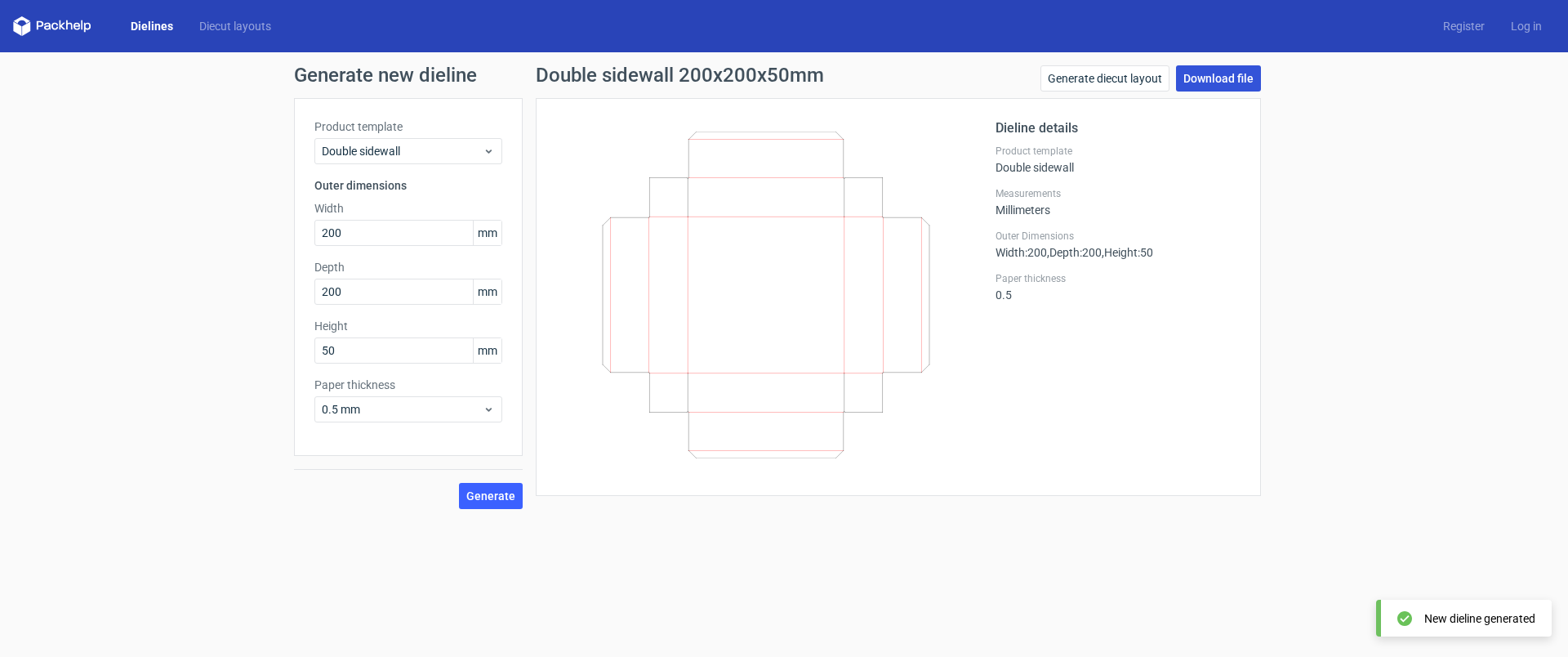
click at [1204, 81] on link "Download file" at bounding box center [1218, 79] width 85 height 26
drag, startPoint x: 337, startPoint y: 231, endPoint x: 354, endPoint y: 230, distance: 17.0
click at [354, 230] on input "200" at bounding box center [408, 232] width 188 height 26
type input "205"
drag, startPoint x: 338, startPoint y: 289, endPoint x: 348, endPoint y: 287, distance: 10.2
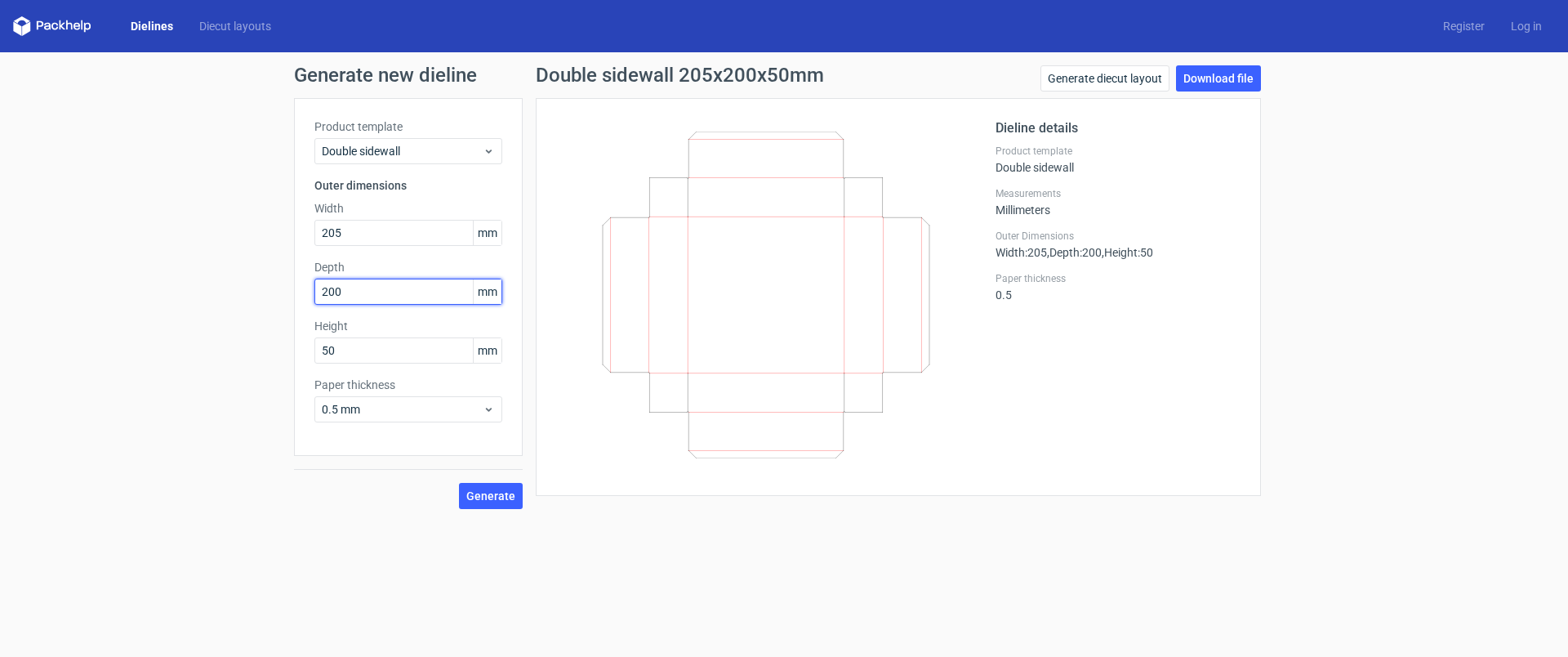
click at [348, 287] on input "200" at bounding box center [408, 291] width 188 height 26
drag, startPoint x: 334, startPoint y: 292, endPoint x: 344, endPoint y: 284, distance: 12.8
click at [344, 284] on input "200" at bounding box center [408, 291] width 188 height 26
click at [336, 290] on input "200" at bounding box center [408, 291] width 188 height 26
click at [343, 289] on input "200" at bounding box center [408, 291] width 188 height 26
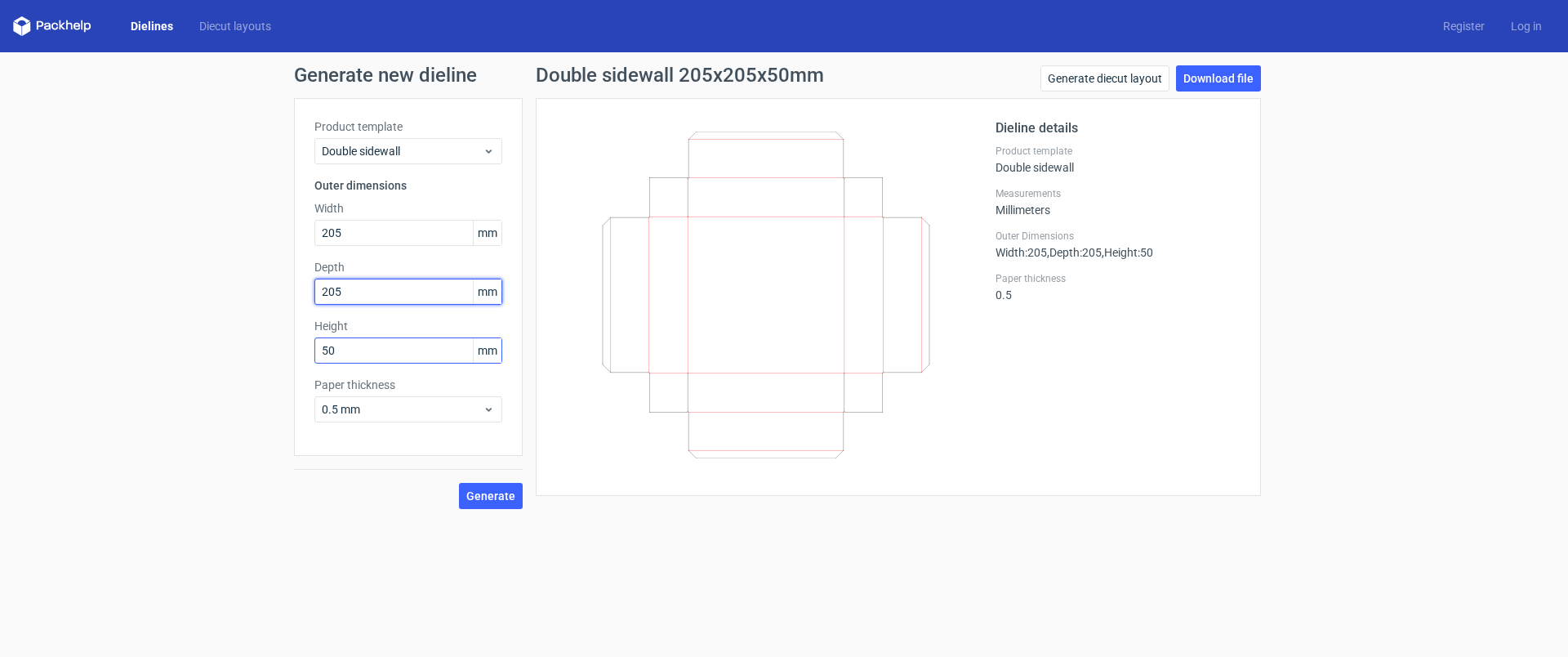
type input "205"
click at [338, 346] on input "50" at bounding box center [408, 350] width 188 height 26
type input "58"
click at [503, 492] on span "Generate" at bounding box center [491, 495] width 49 height 12
click at [1224, 80] on link "Download file" at bounding box center [1218, 79] width 85 height 26
